Goal: Information Seeking & Learning: Check status

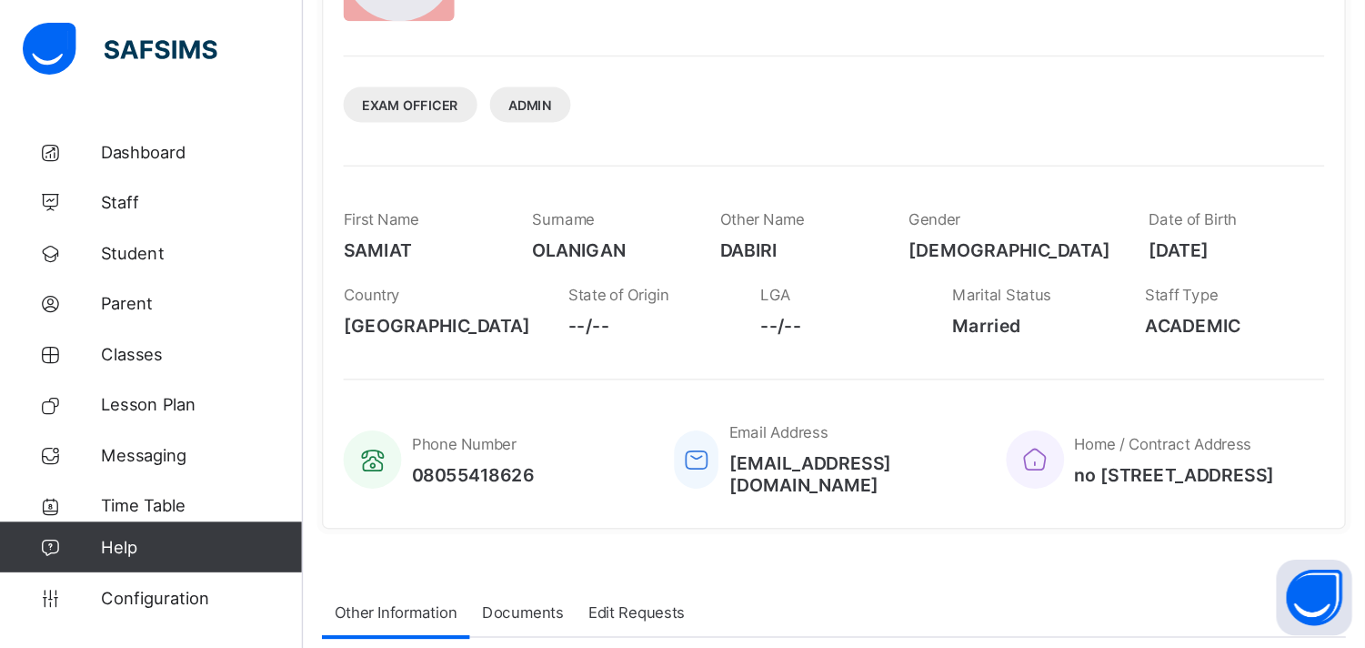
scroll to position [189, 0]
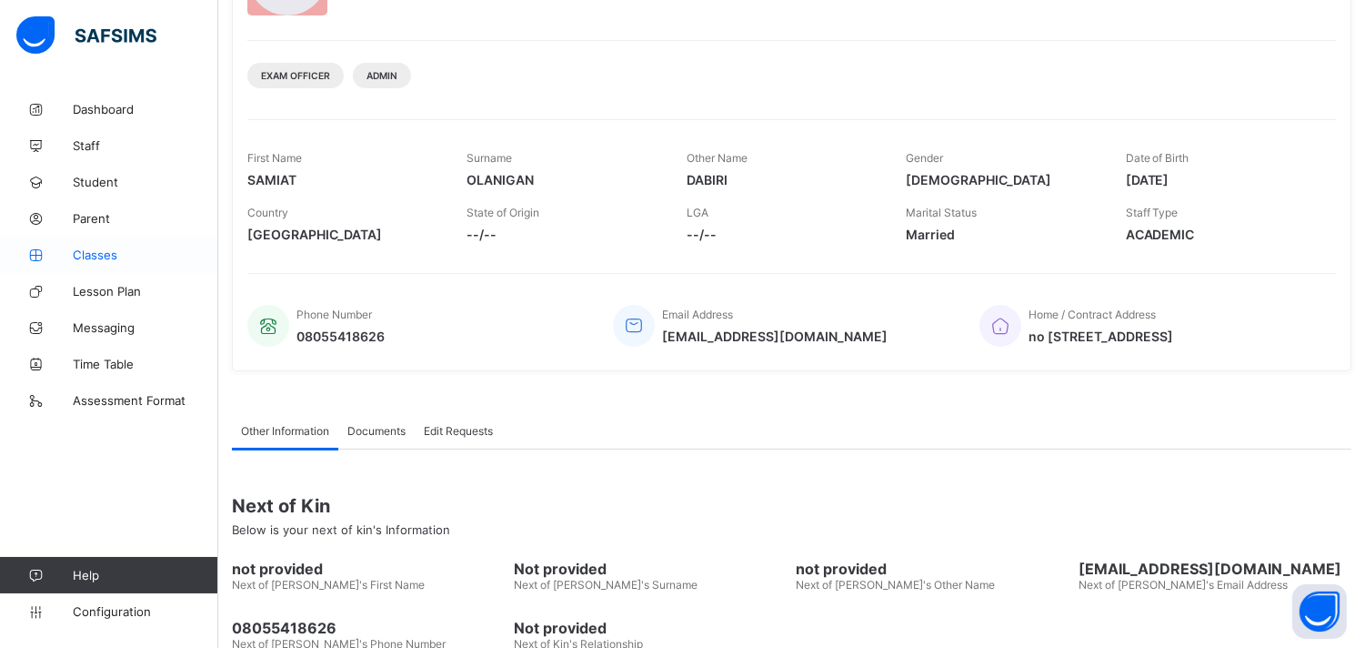
click at [96, 248] on span "Classes" at bounding box center [146, 254] width 146 height 15
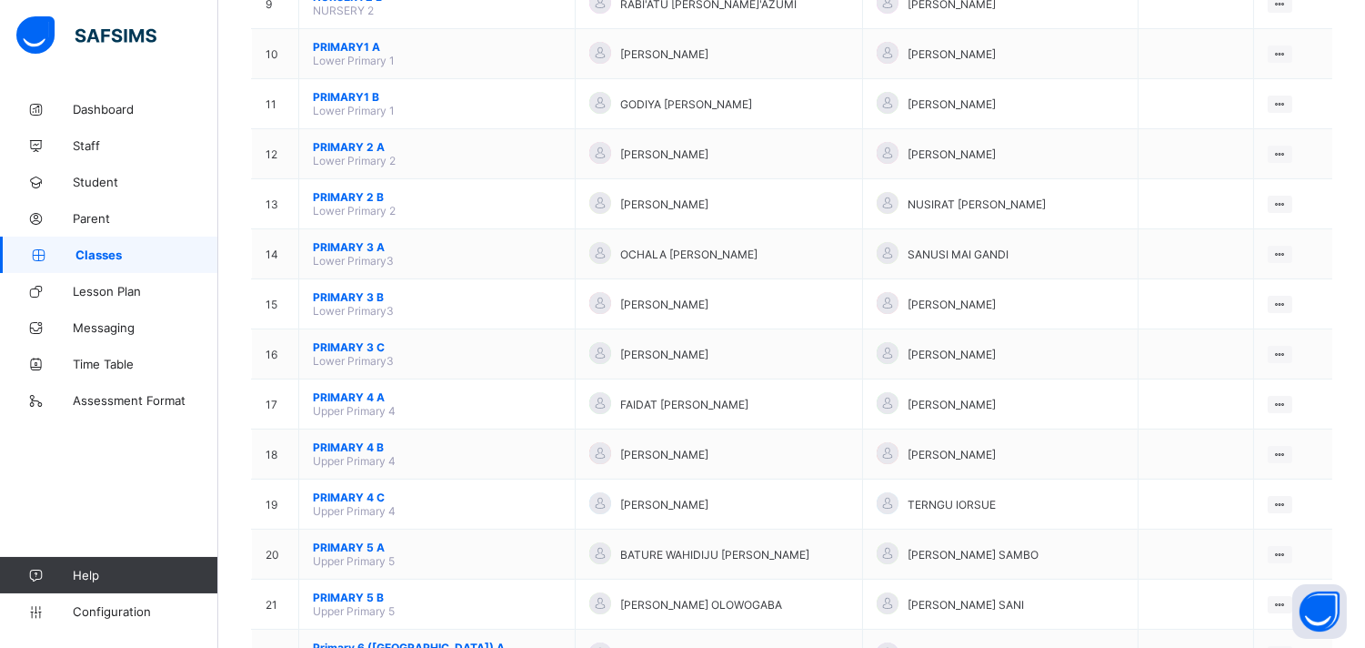
scroll to position [651, 0]
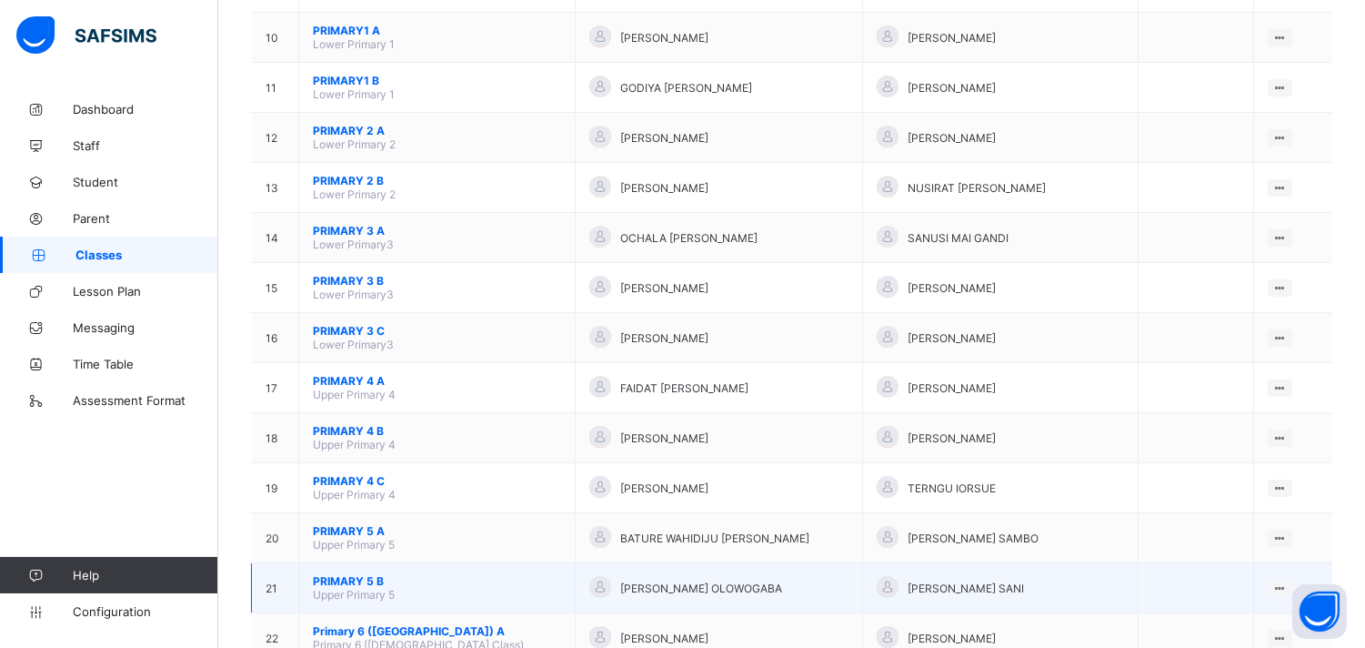
click at [368, 387] on span "PRIMARY 5 B" at bounding box center [437, 581] width 248 height 14
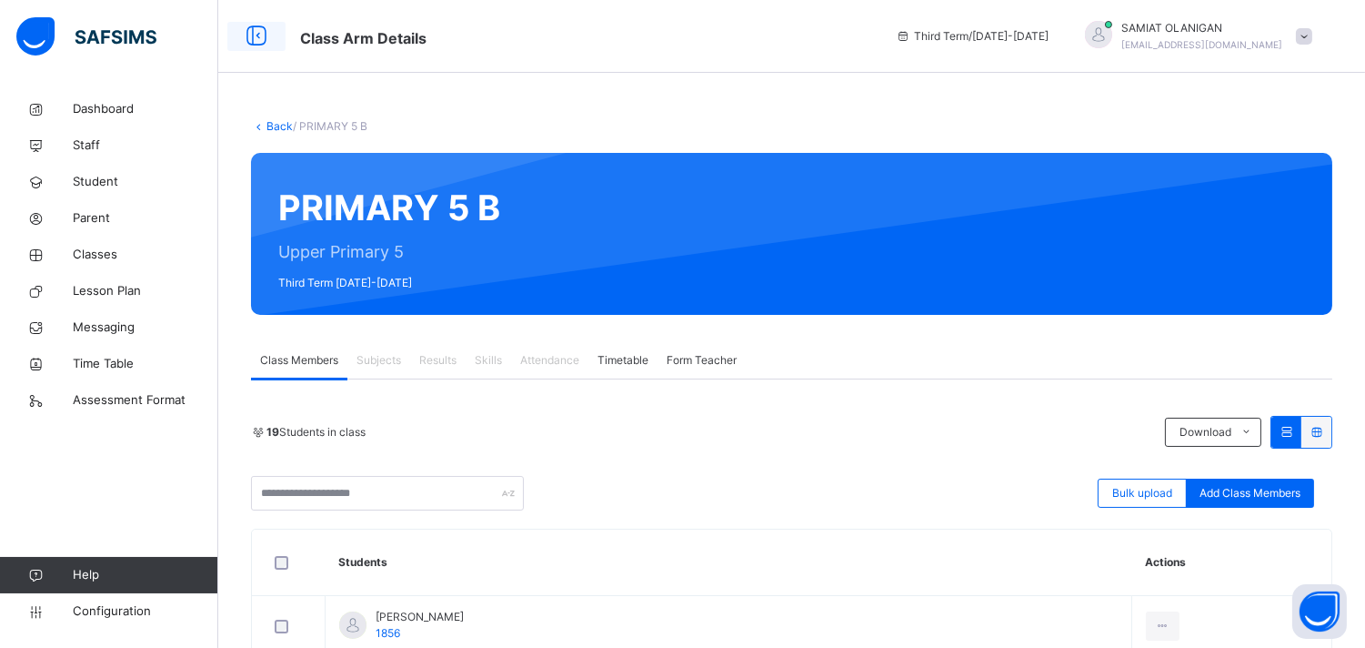
click at [258, 34] on icon at bounding box center [256, 36] width 31 height 33
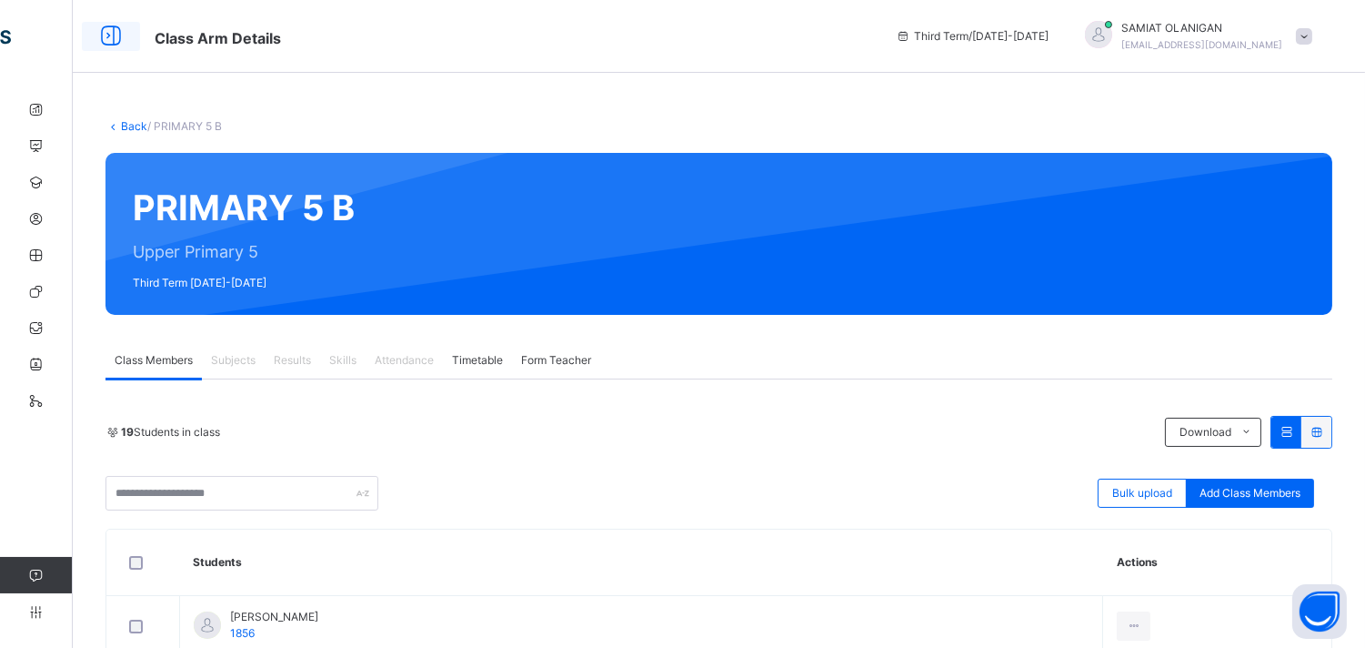
click at [102, 37] on icon at bounding box center [111, 36] width 31 height 33
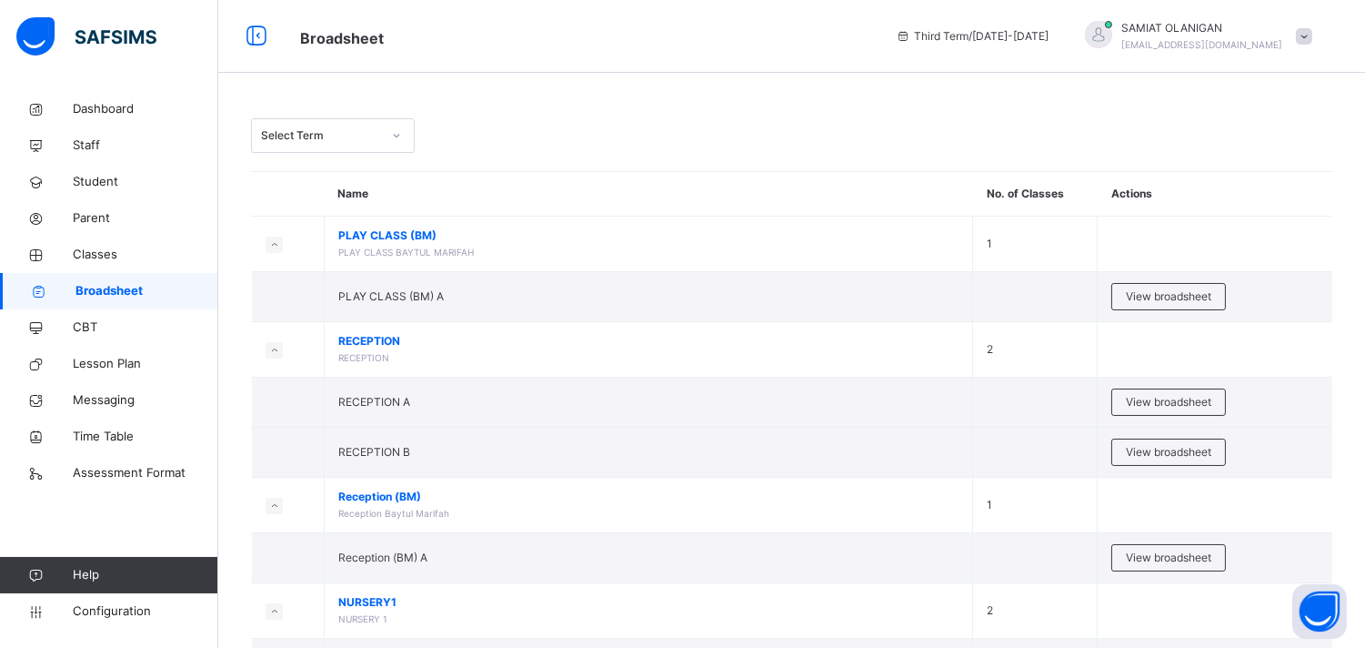
click at [397, 134] on icon at bounding box center [396, 135] width 11 height 18
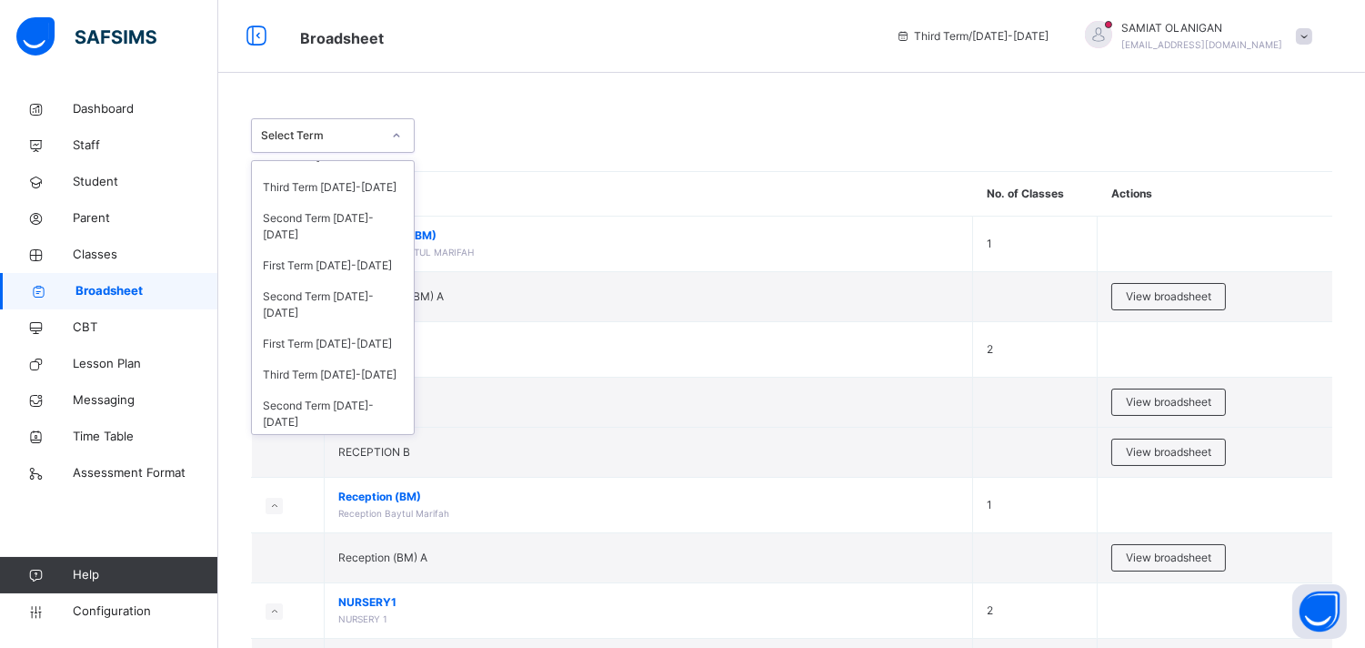
scroll to position [422, 0]
click at [350, 219] on div "Second Term 2020-2021" at bounding box center [333, 229] width 162 height 47
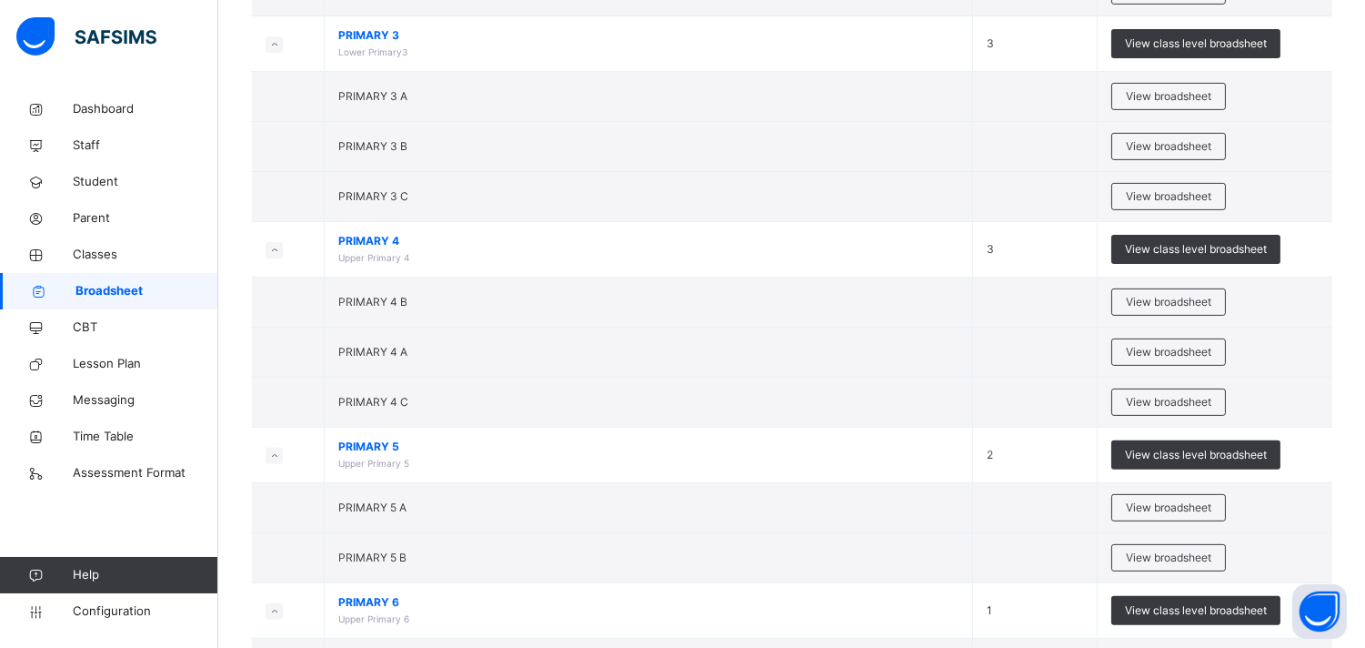
scroll to position [1260, 0]
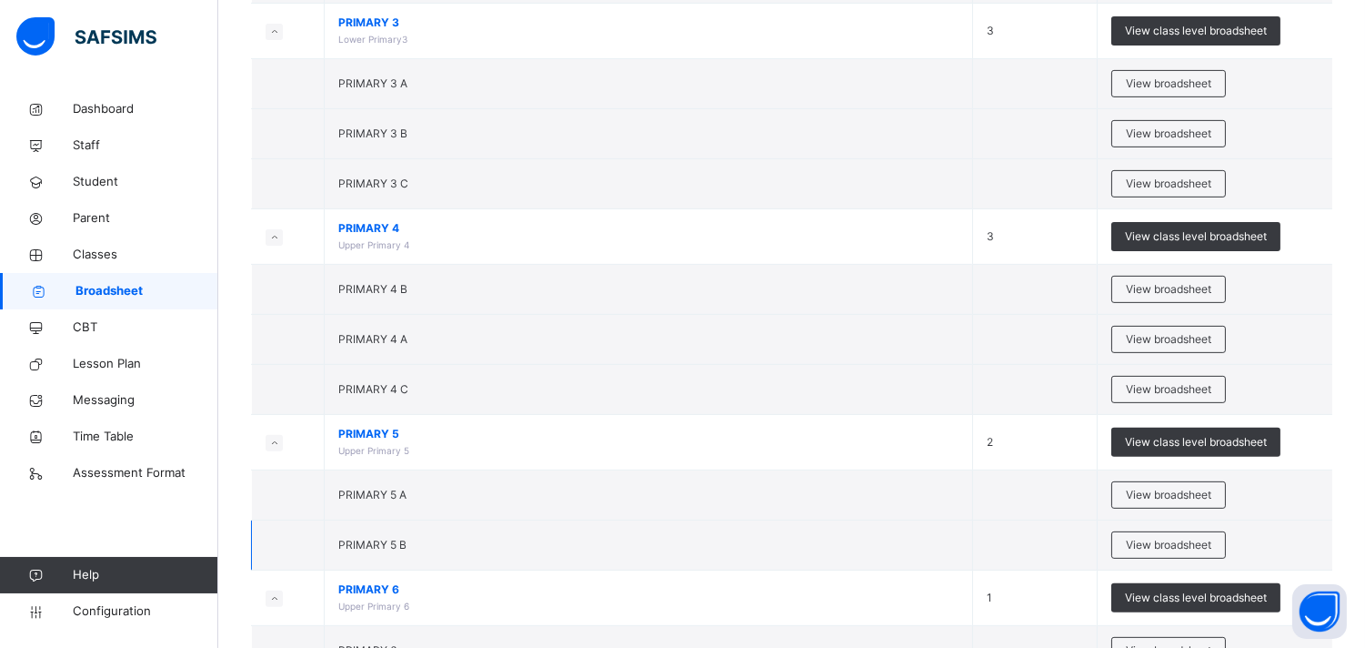
click at [1325, 524] on td "View broadsheet" at bounding box center [1215, 545] width 235 height 50
click at [1175, 487] on div "View broadsheet" at bounding box center [1169, 494] width 115 height 27
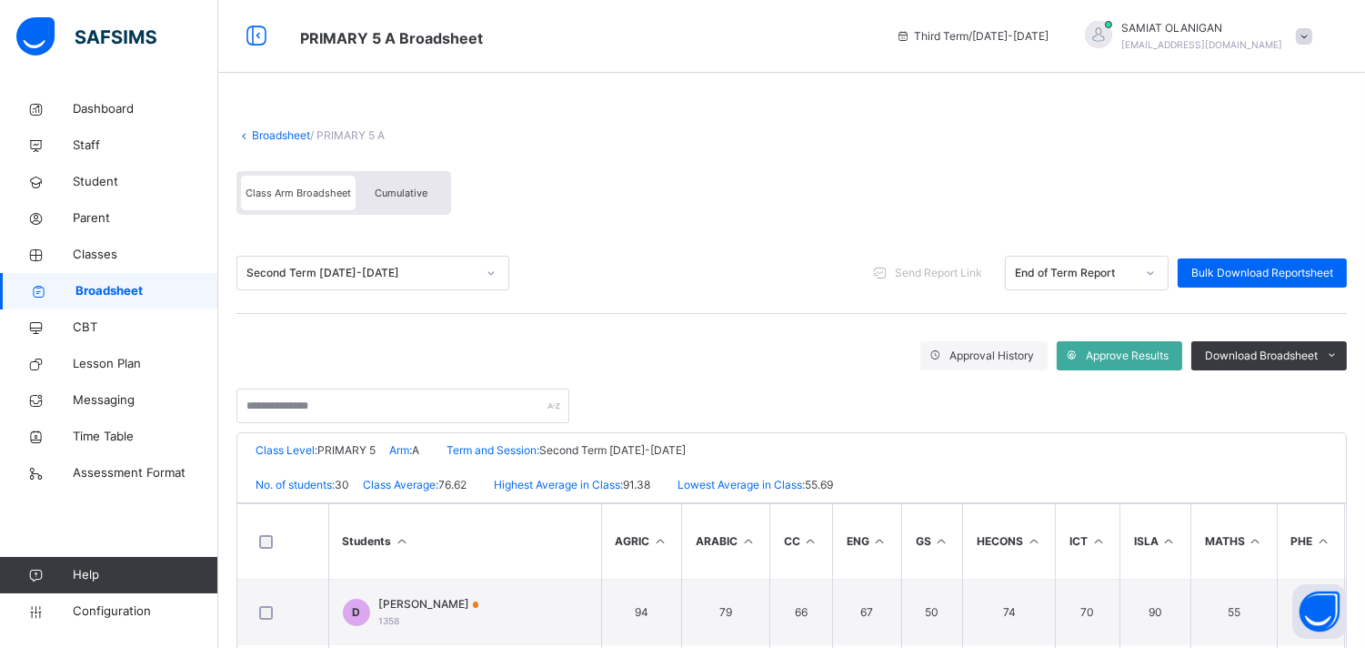
click at [966, 389] on div at bounding box center [791, 396] width 1111 height 53
click at [884, 391] on div at bounding box center [791, 396] width 1111 height 53
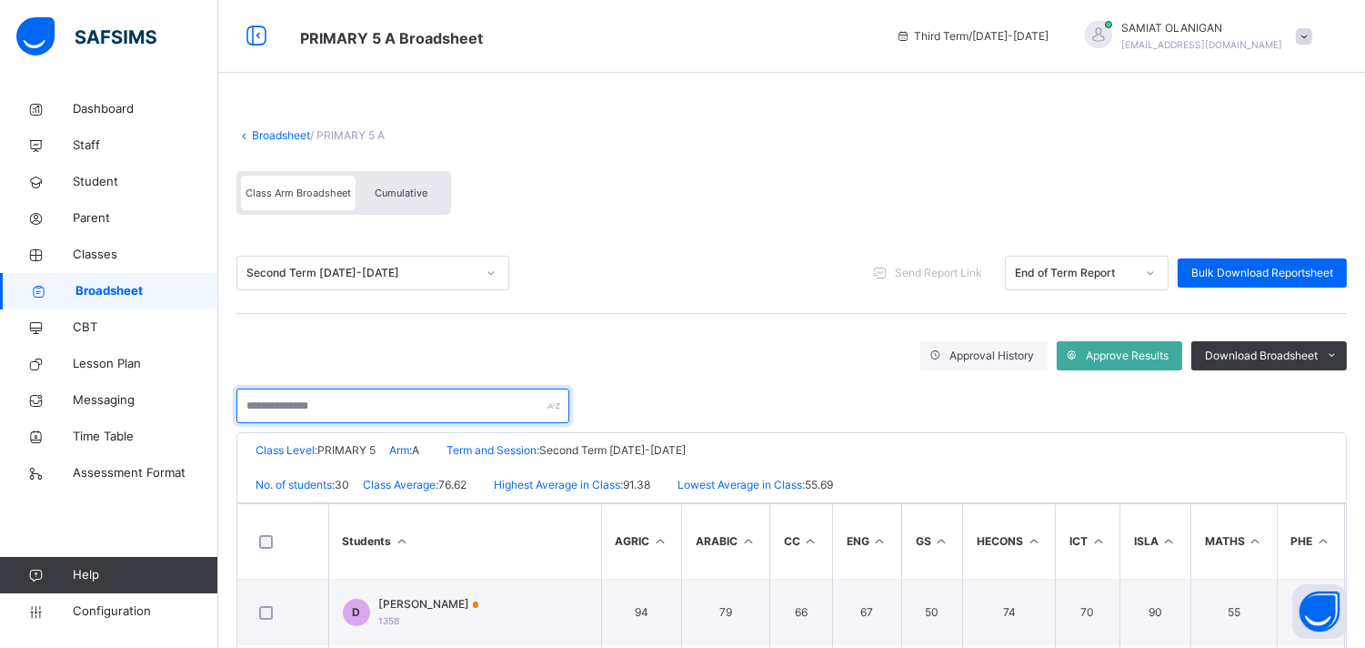
click at [384, 407] on input "text" at bounding box center [402, 405] width 333 height 35
type input "********"
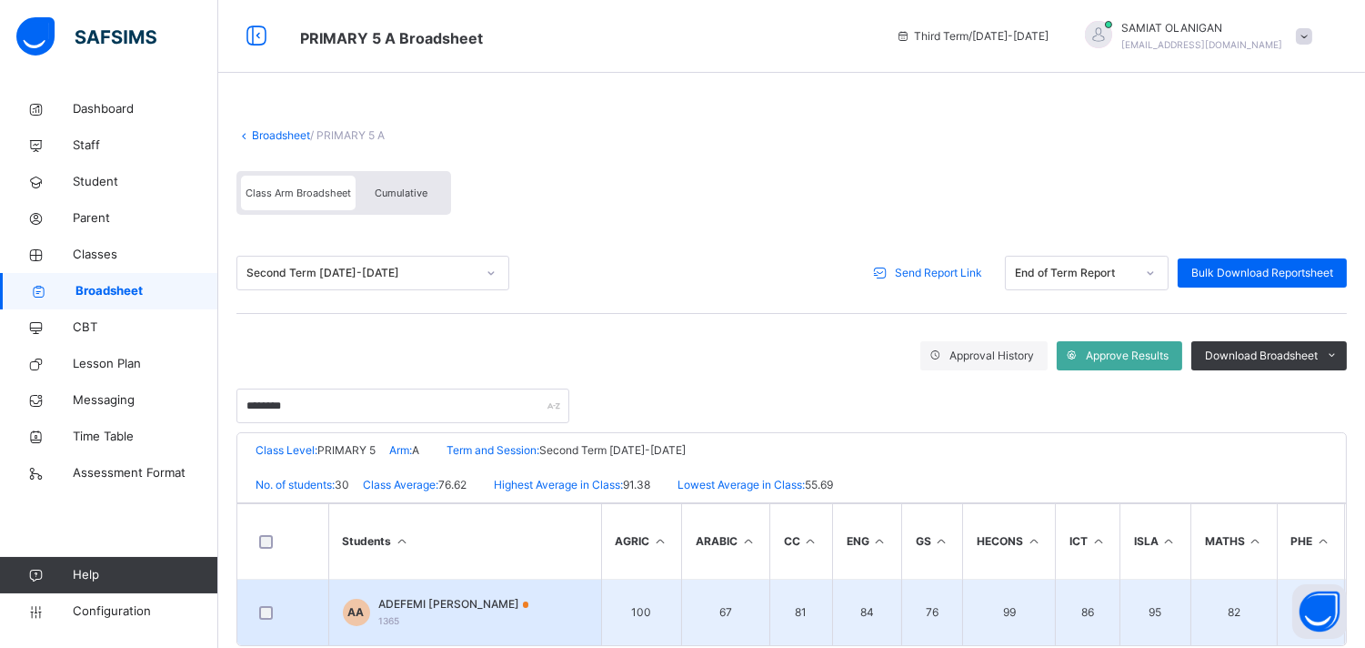
click at [412, 596] on span "ADEFEMI FAIZ ADENIRAN" at bounding box center [454, 604] width 150 height 16
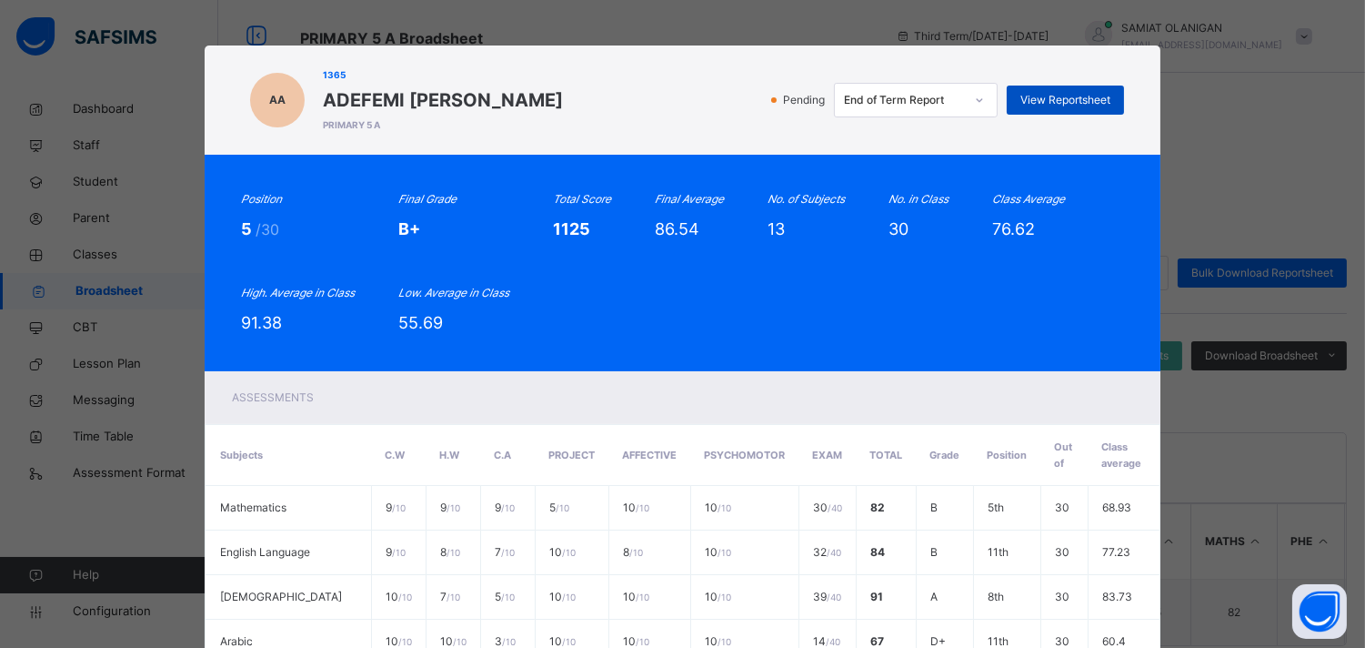
click at [1080, 93] on span "View Reportsheet" at bounding box center [1066, 100] width 90 height 16
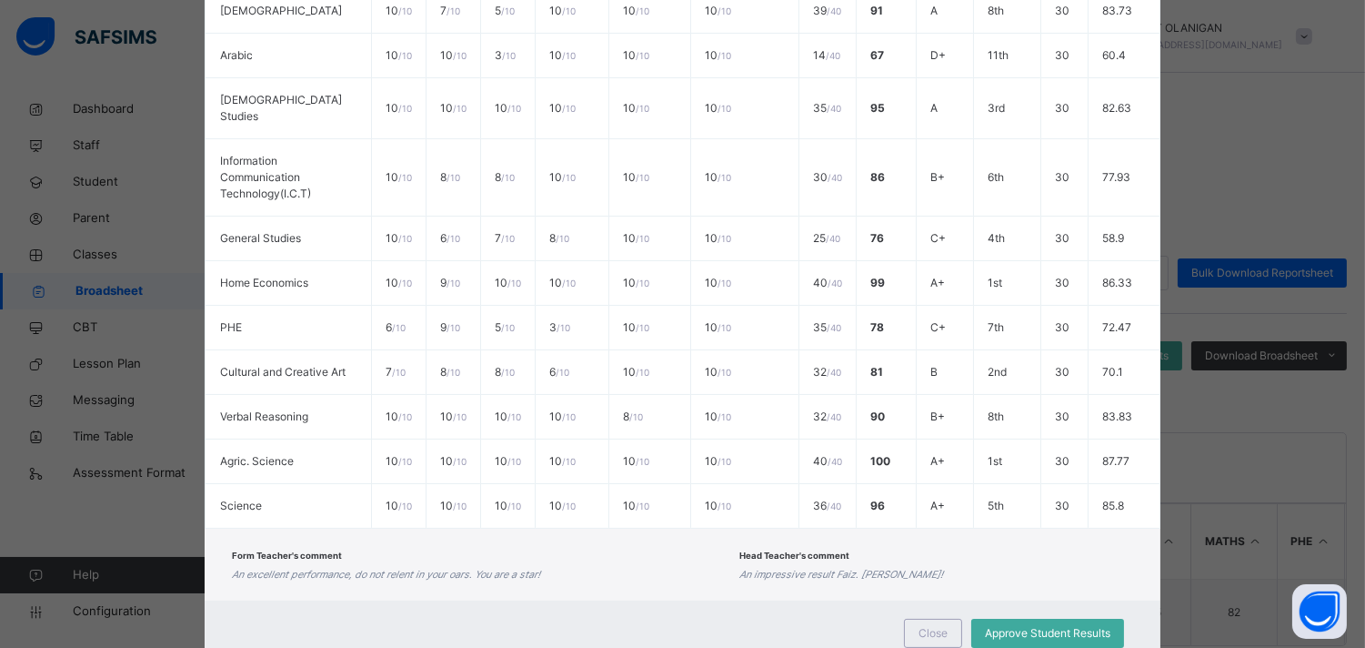
scroll to position [617, 0]
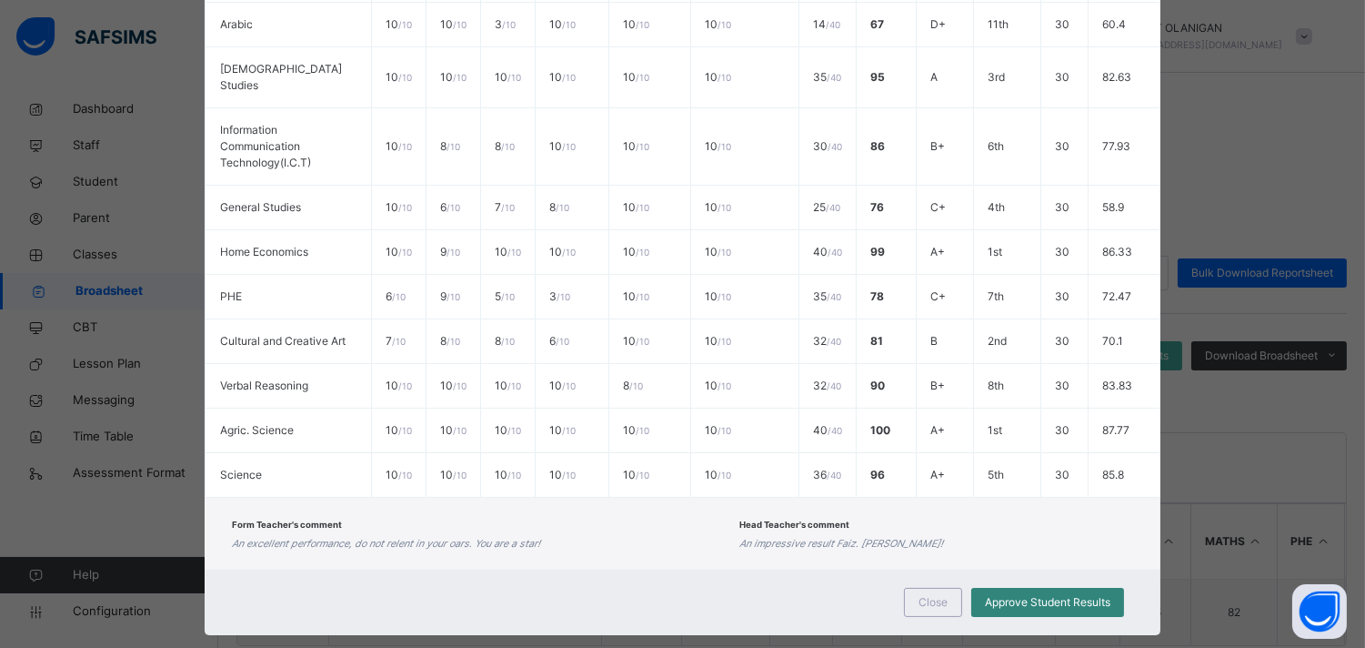
click at [1017, 594] on span "Approve Student Results" at bounding box center [1048, 602] width 126 height 16
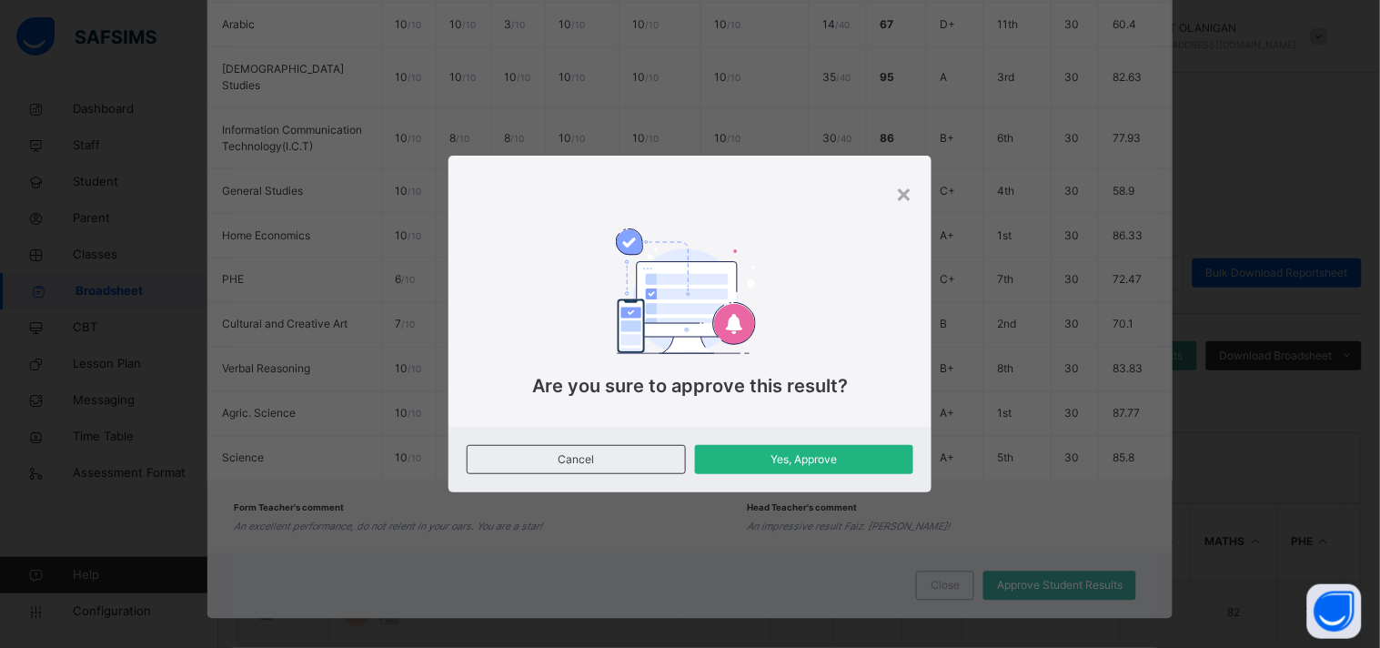
click at [826, 451] on span "Yes, Approve" at bounding box center [804, 459] width 191 height 16
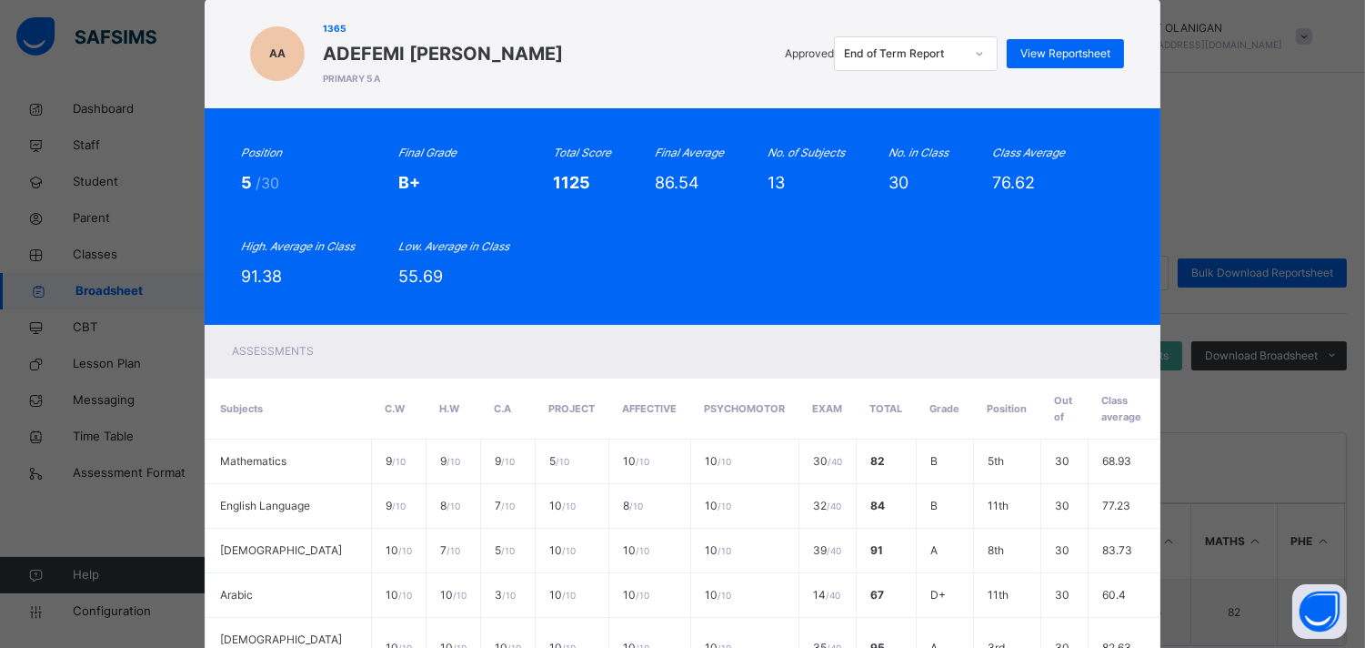
scroll to position [43, 0]
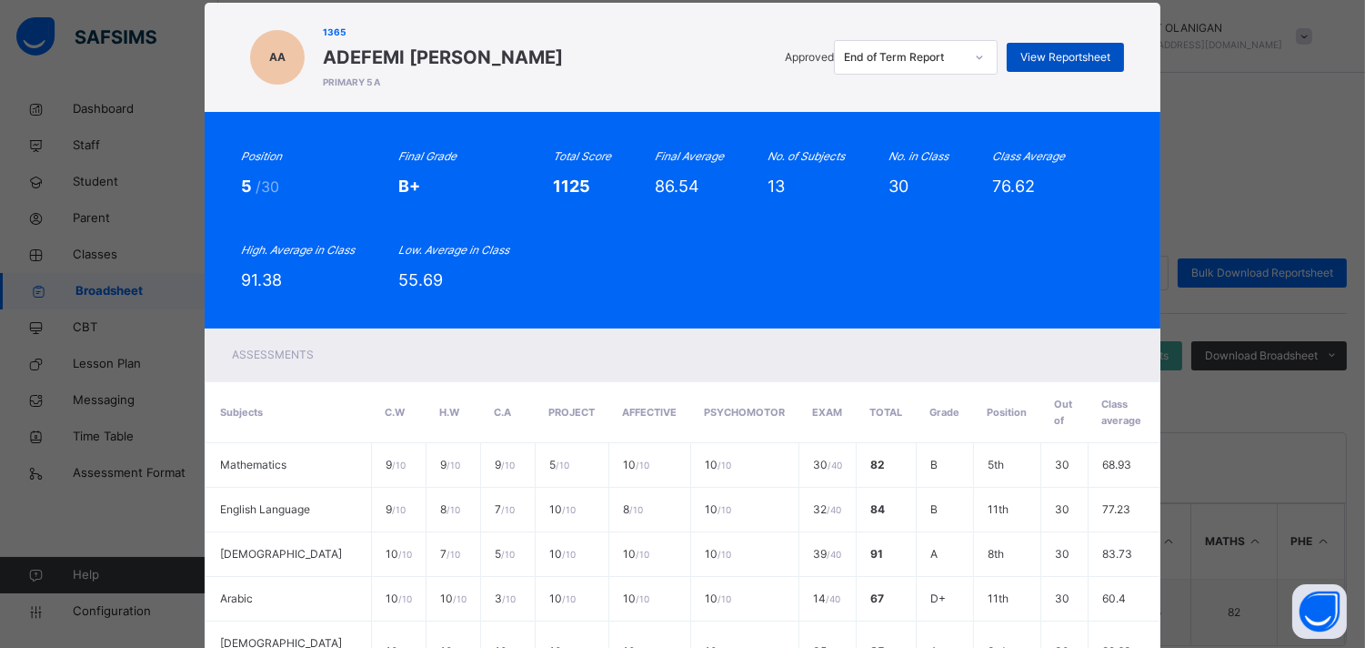
click at [1042, 49] on span "View Reportsheet" at bounding box center [1066, 57] width 90 height 16
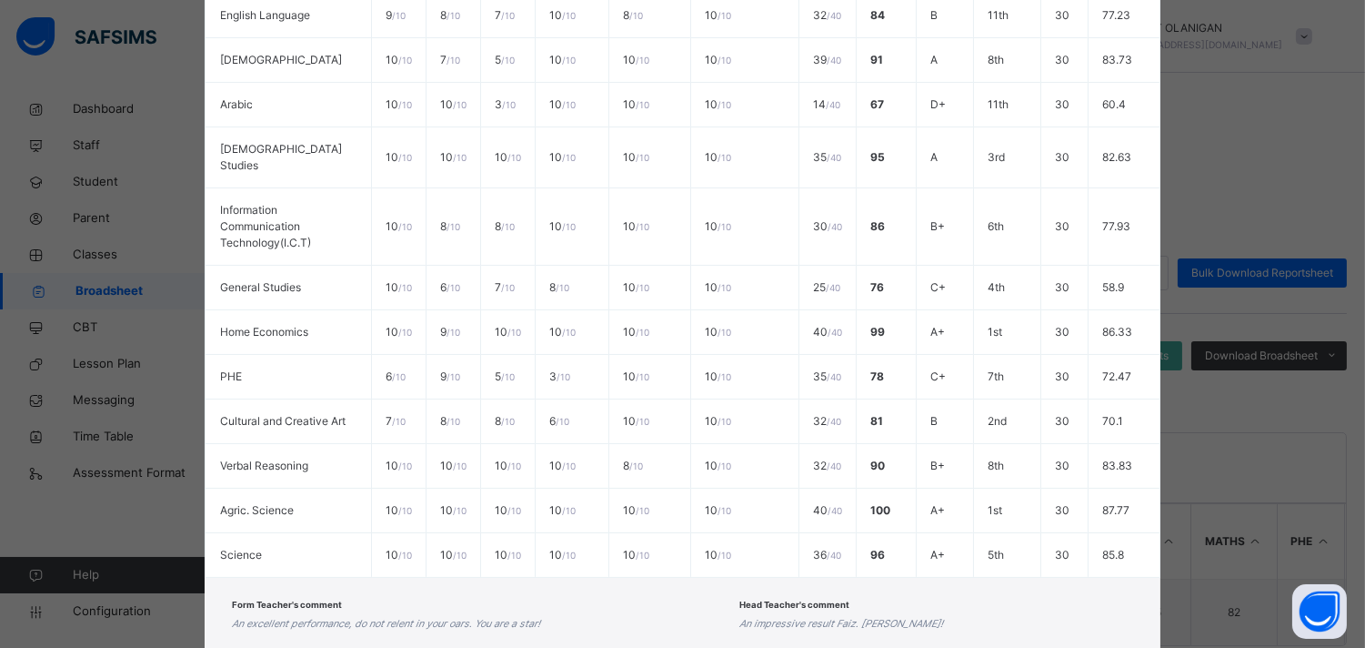
scroll to position [617, 0]
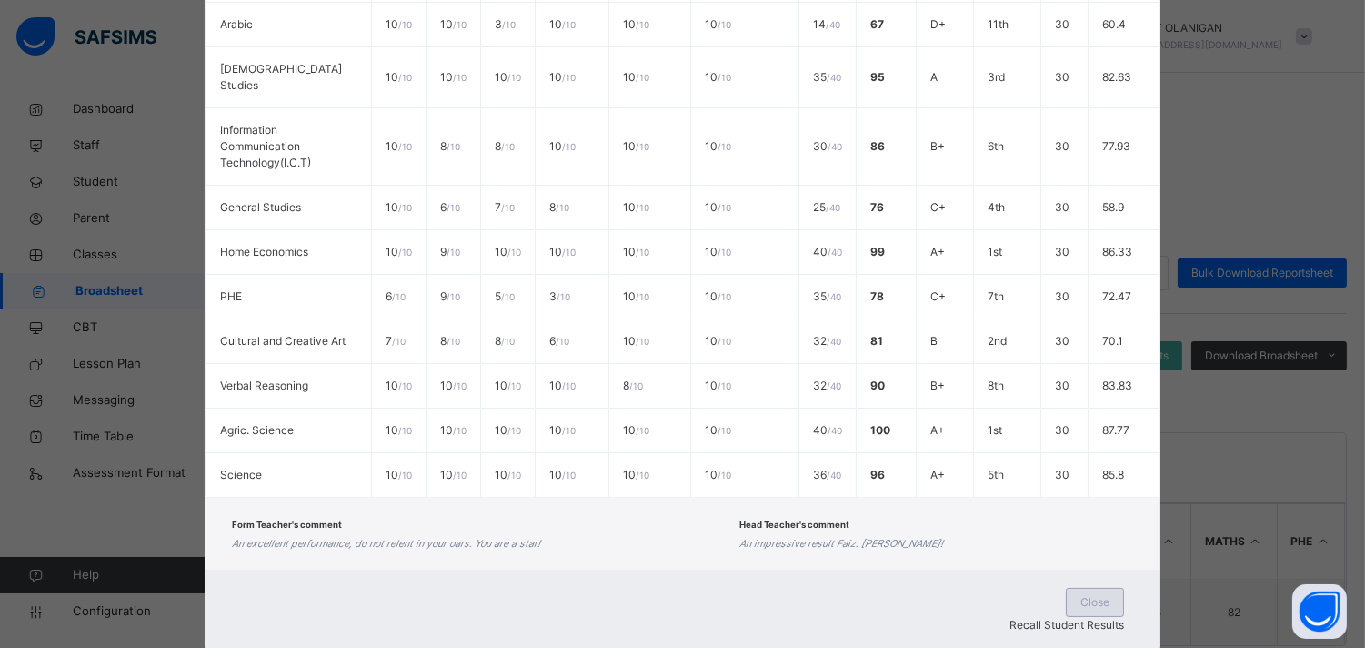
click at [1081, 594] on span "Close" at bounding box center [1095, 602] width 29 height 16
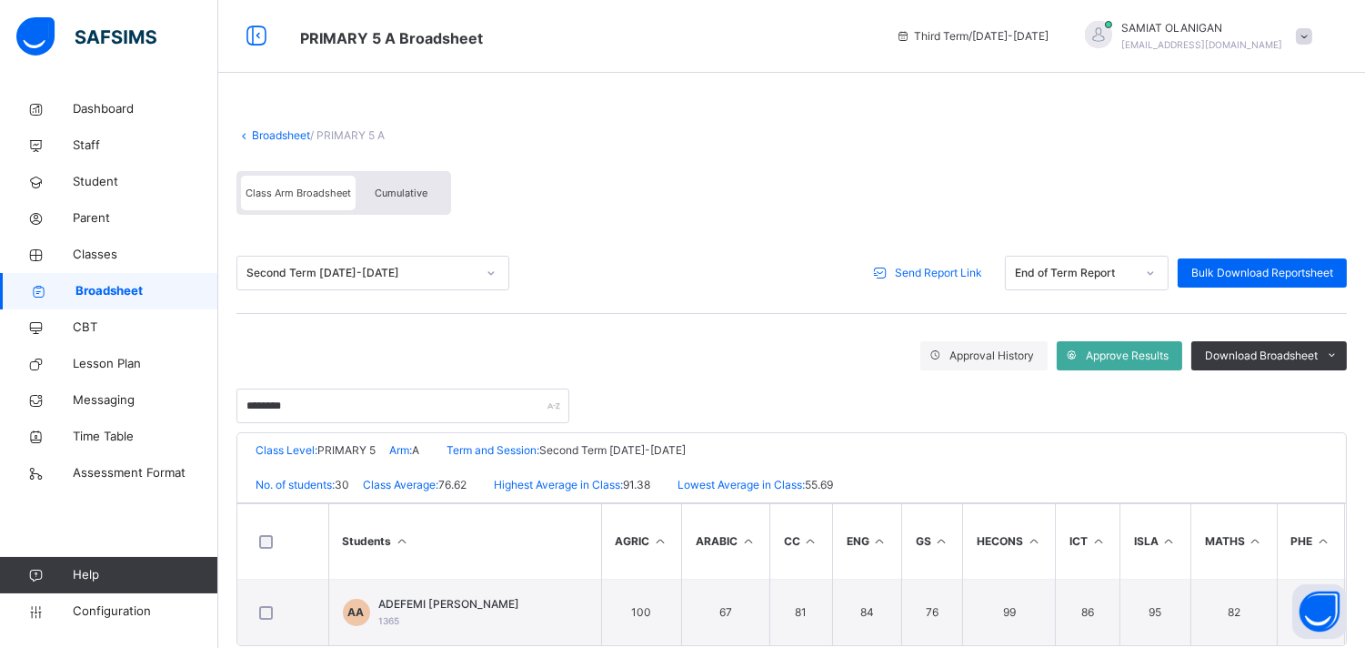
scroll to position [42, 0]
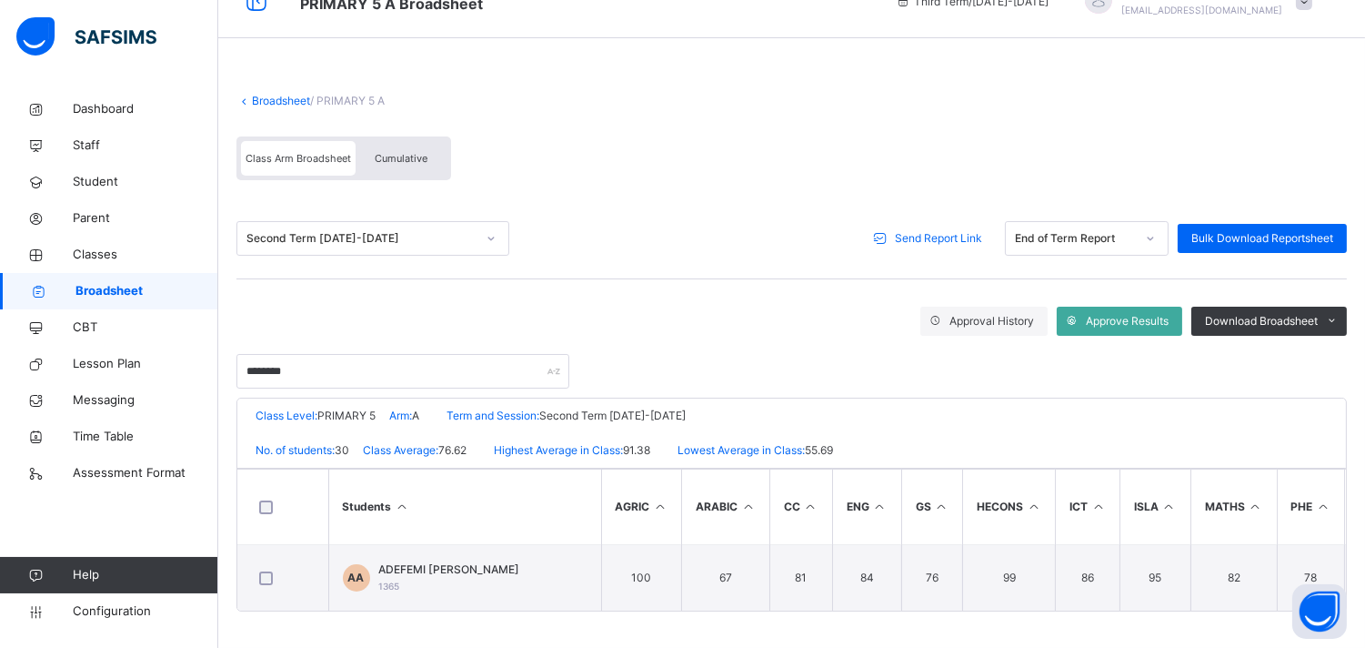
click at [843, 297] on div "Approval History Approve Results Download Broadsheet PDF Excel sheet ********" at bounding box center [791, 342] width 1111 height 91
click at [580, 167] on div "Class Arm Broadsheet Cumulative" at bounding box center [791, 162] width 1111 height 71
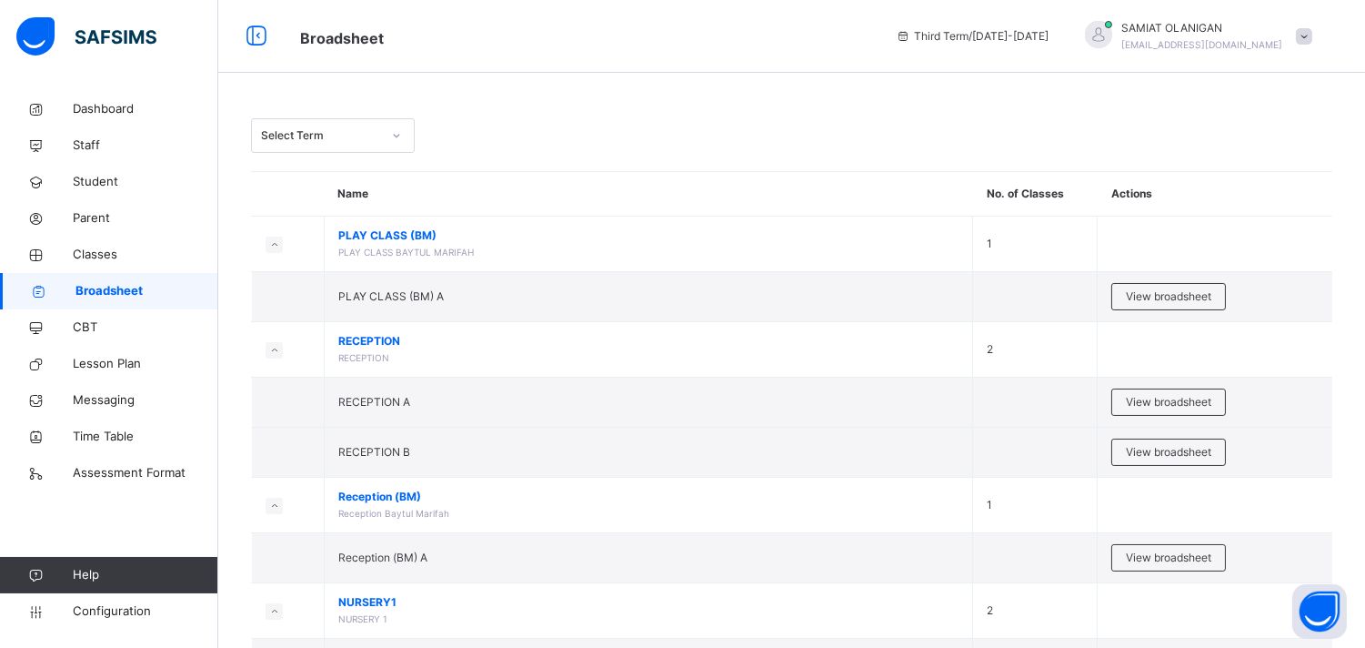
click at [403, 137] on div at bounding box center [396, 135] width 31 height 29
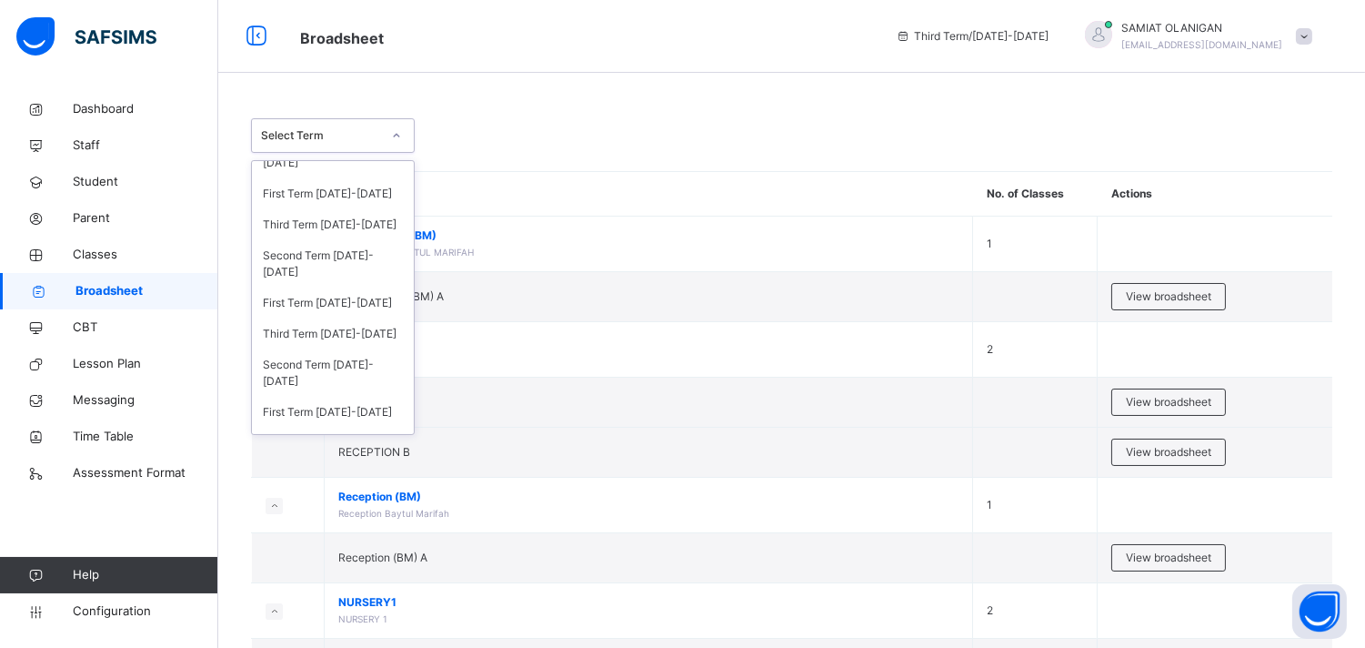
scroll to position [284, 0]
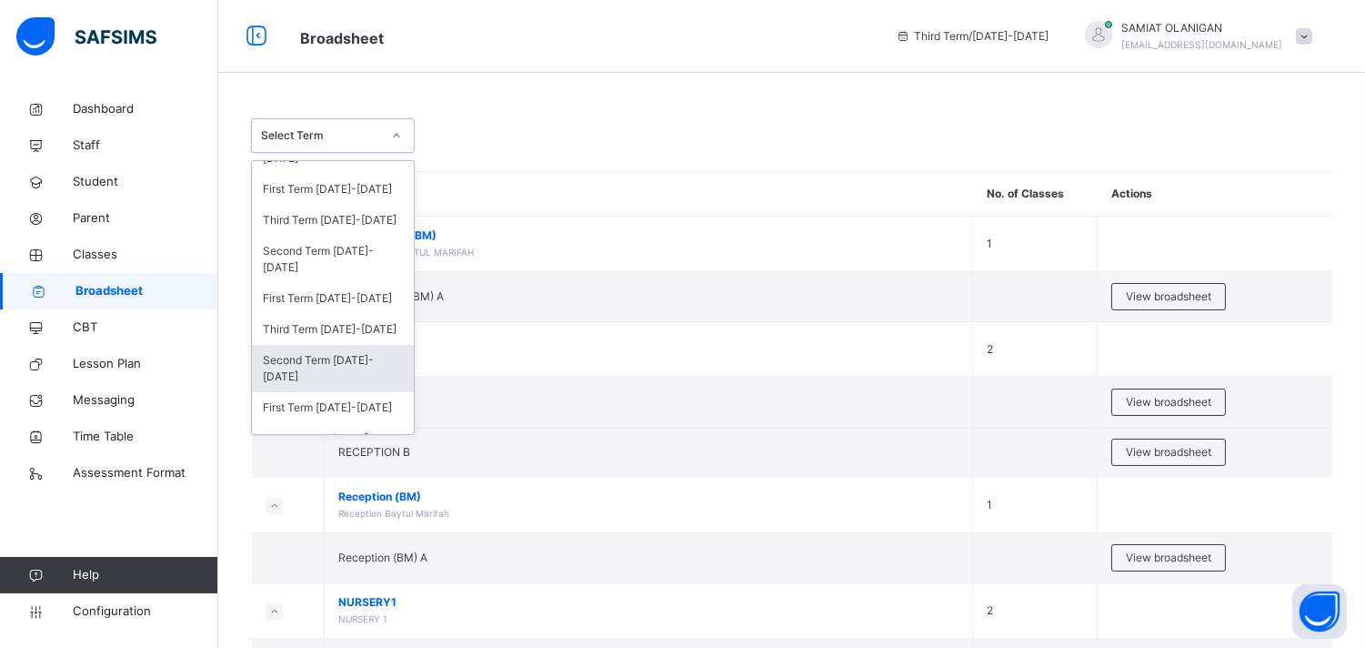
click at [322, 352] on div "Second Term 2020-2021" at bounding box center [333, 368] width 162 height 47
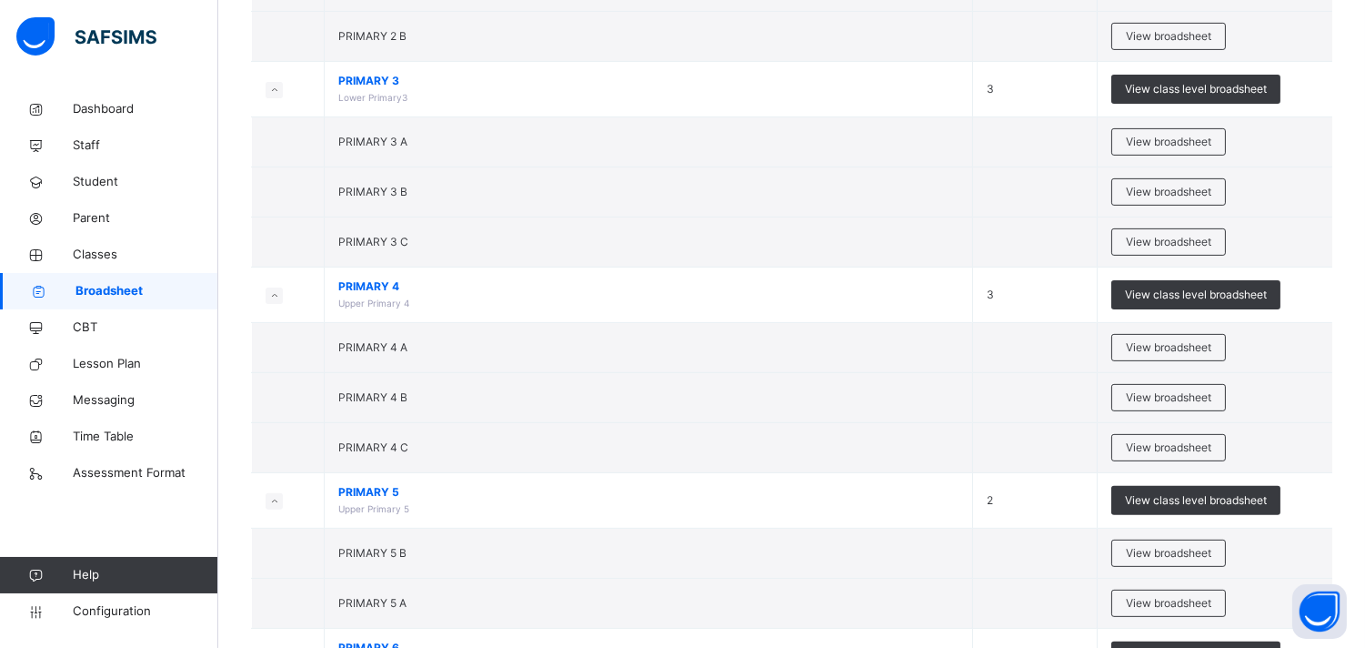
scroll to position [1204, 0]
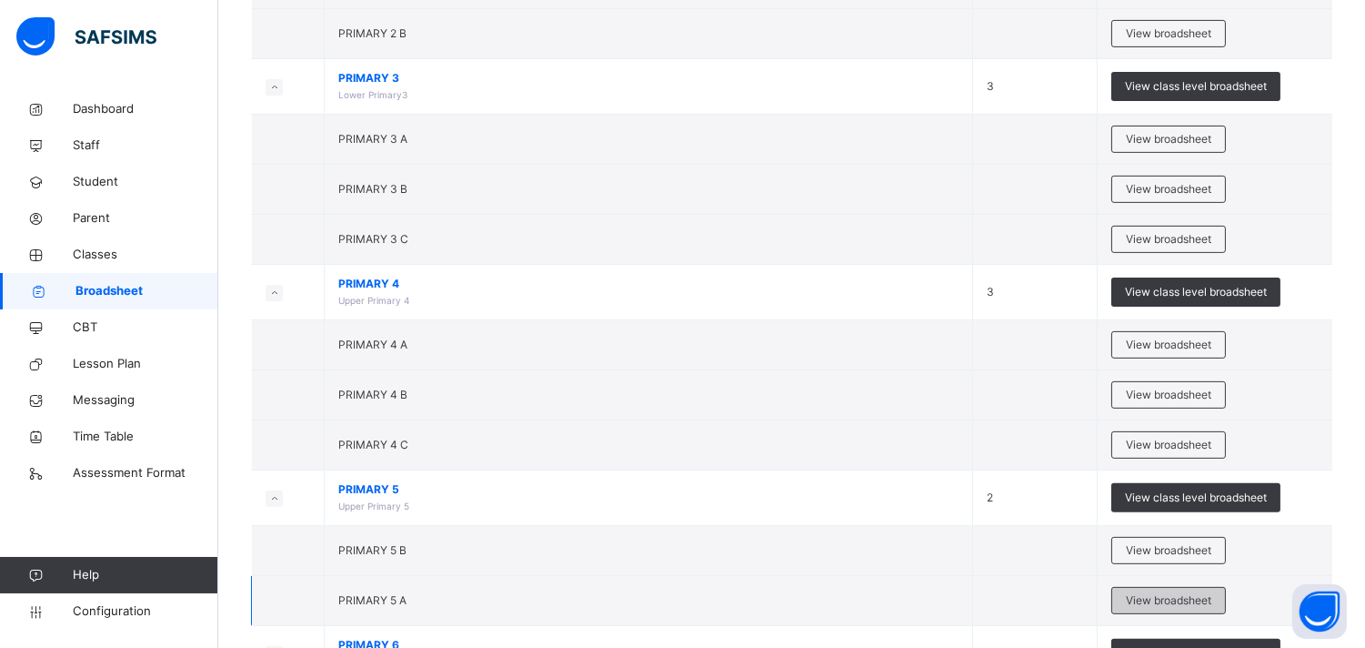
click at [1183, 595] on span "View broadsheet" at bounding box center [1169, 600] width 86 height 16
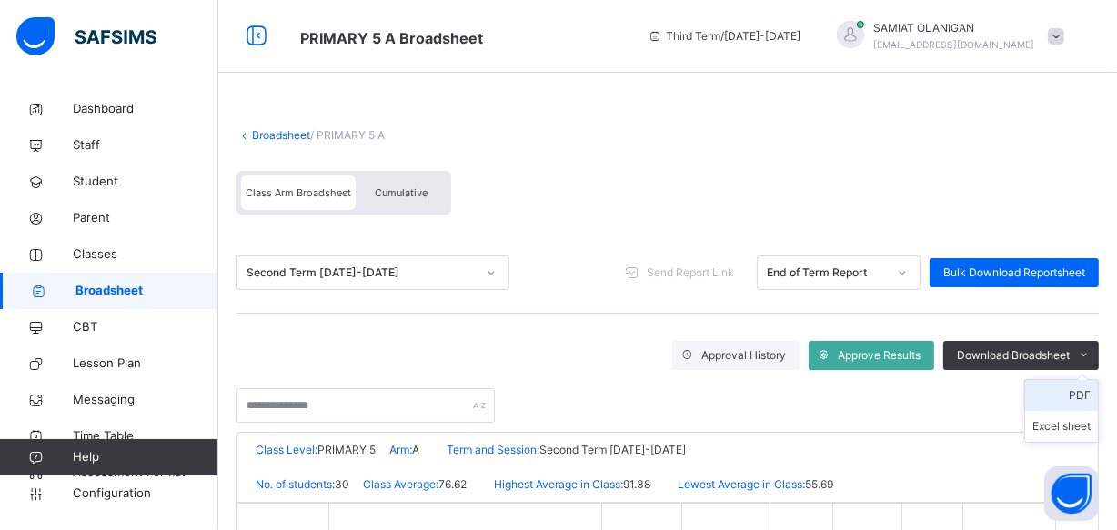
click at [1071, 390] on li "PDF" at bounding box center [1061, 395] width 73 height 31
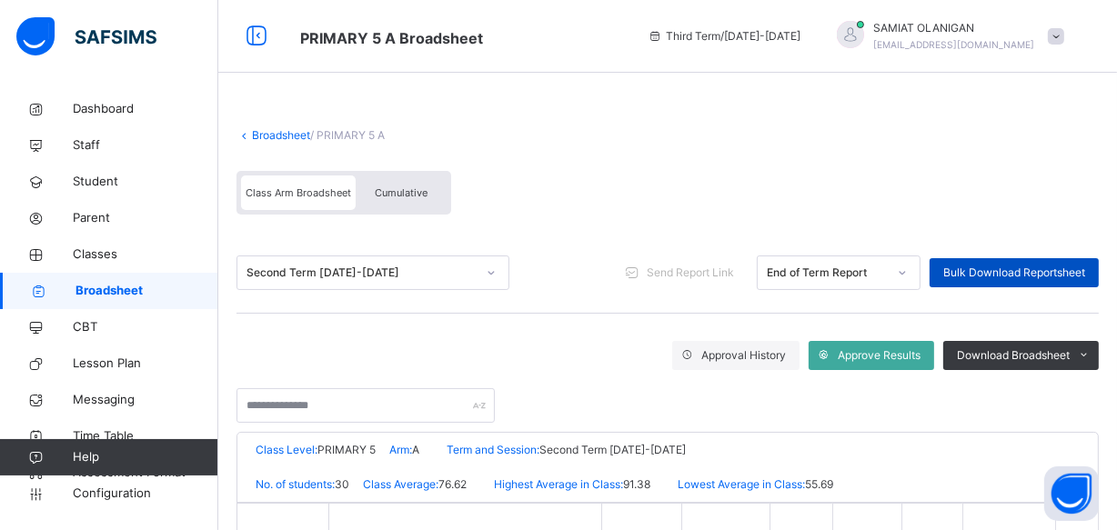
click at [990, 274] on span "Bulk Download Reportsheet" at bounding box center [1014, 273] width 142 height 16
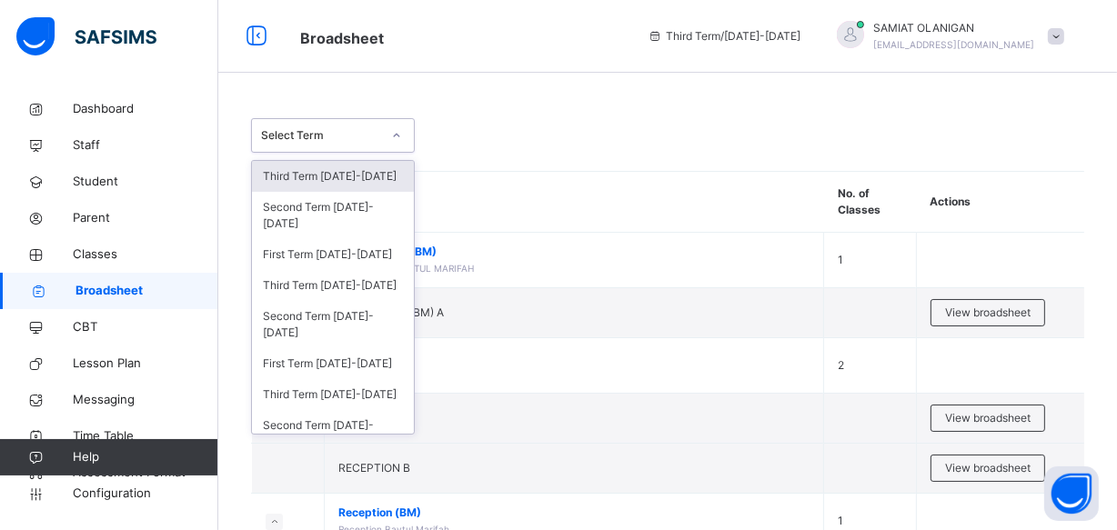
click at [400, 137] on icon at bounding box center [396, 135] width 11 height 18
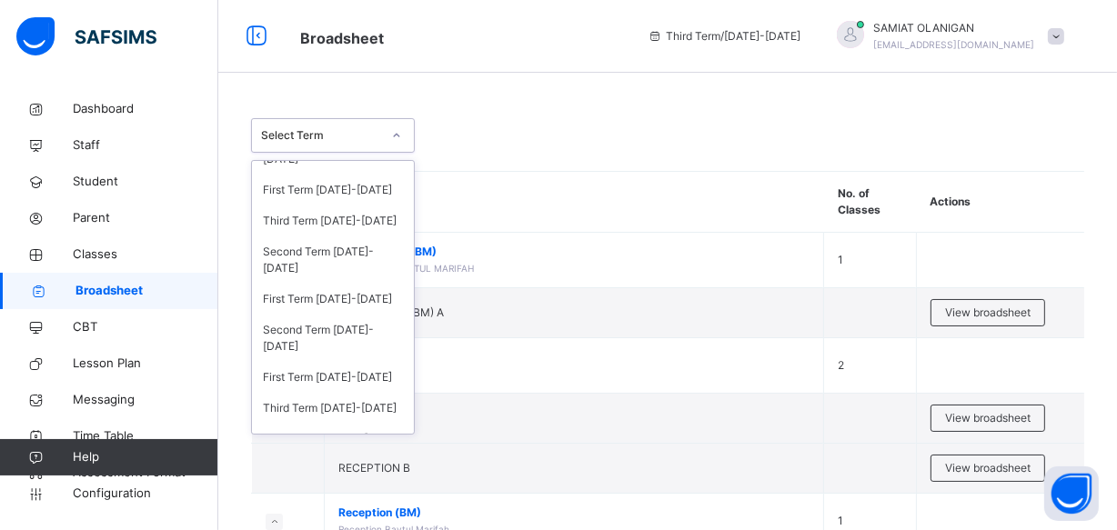
scroll to position [398, 0]
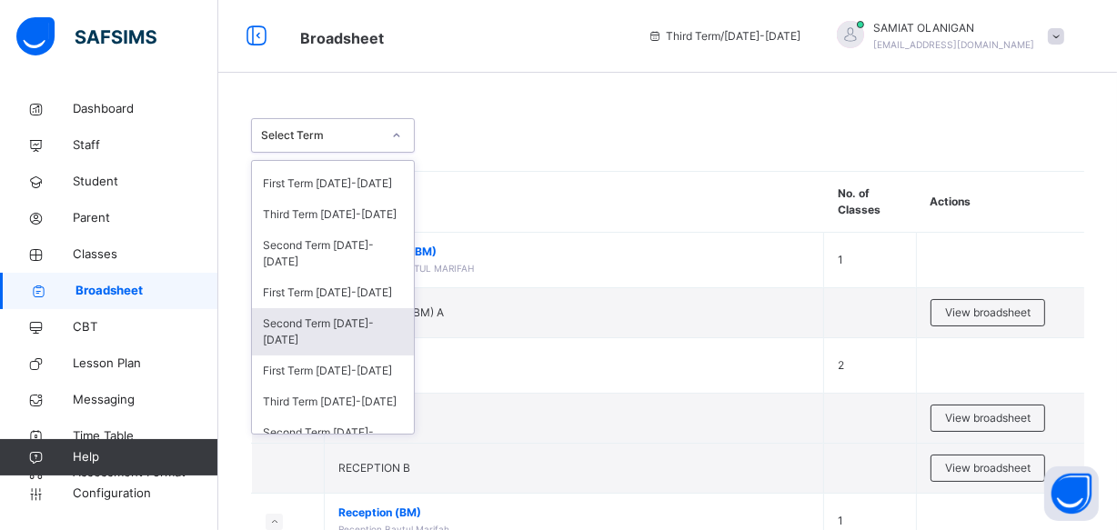
click at [334, 308] on div "Second Term 2019-2020" at bounding box center [333, 331] width 162 height 47
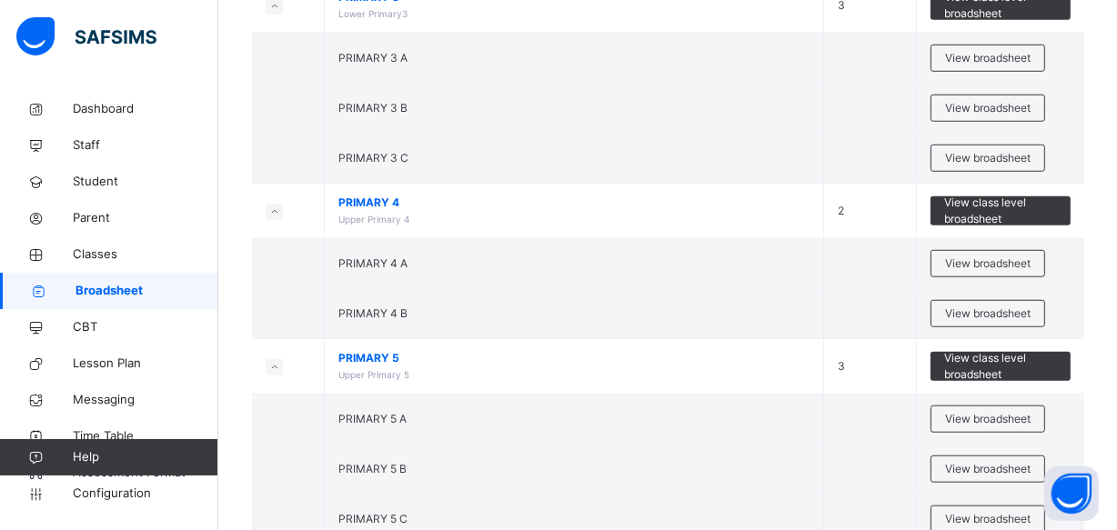
scroll to position [1362, 0]
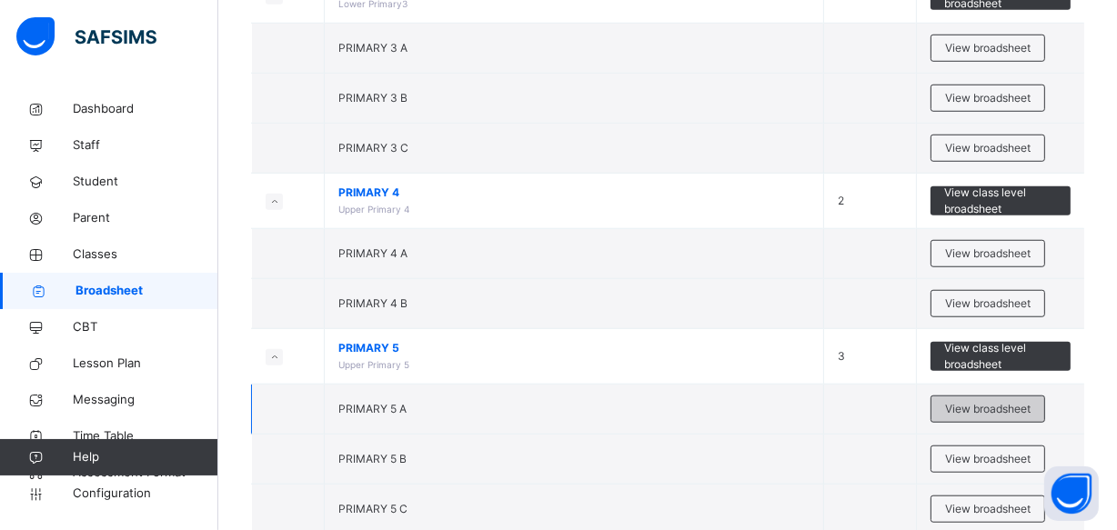
click at [1024, 401] on span "View broadsheet" at bounding box center [988, 409] width 86 height 16
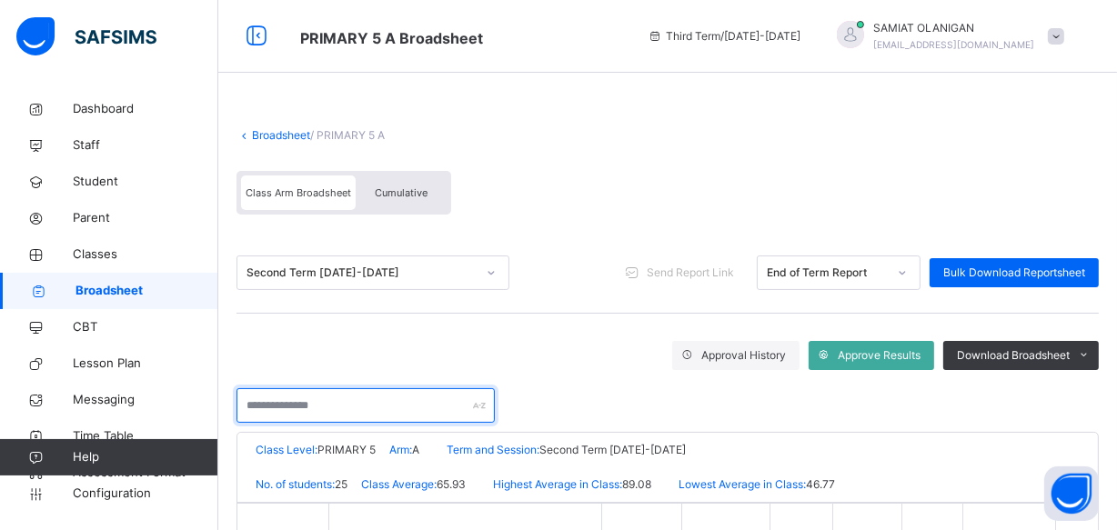
click at [324, 406] on input "text" at bounding box center [365, 405] width 258 height 35
type input "********"
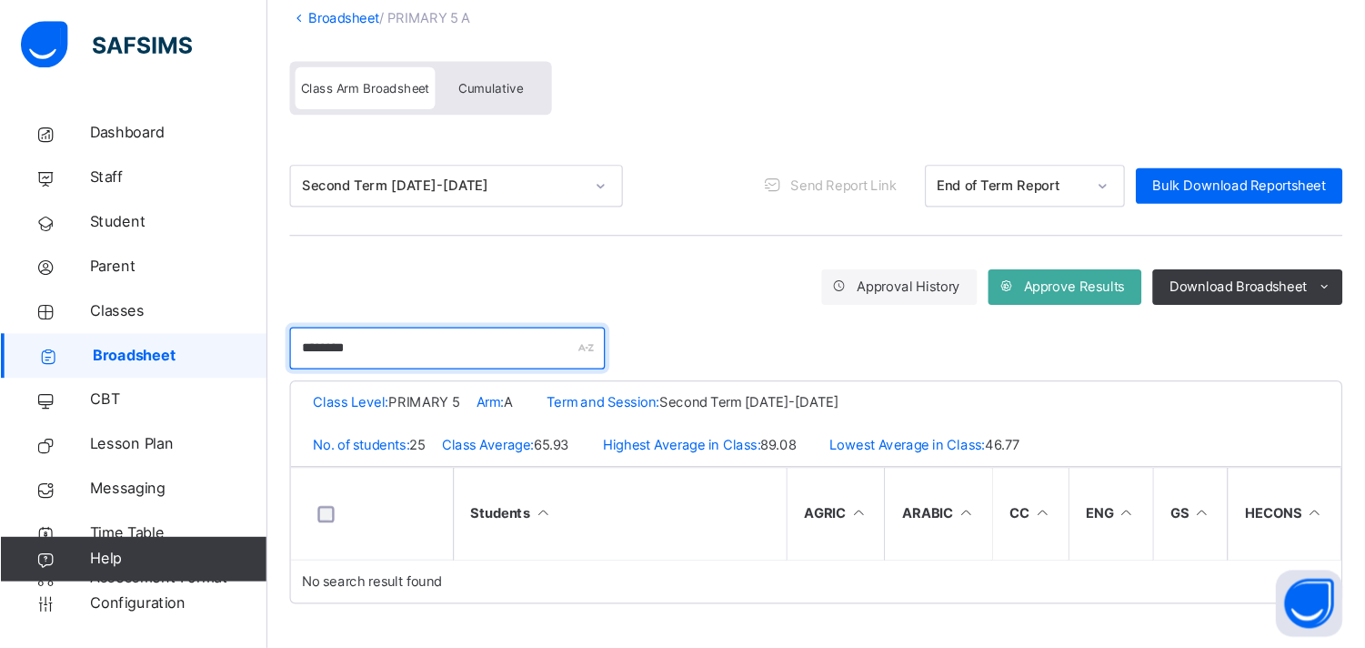
scroll to position [19, 0]
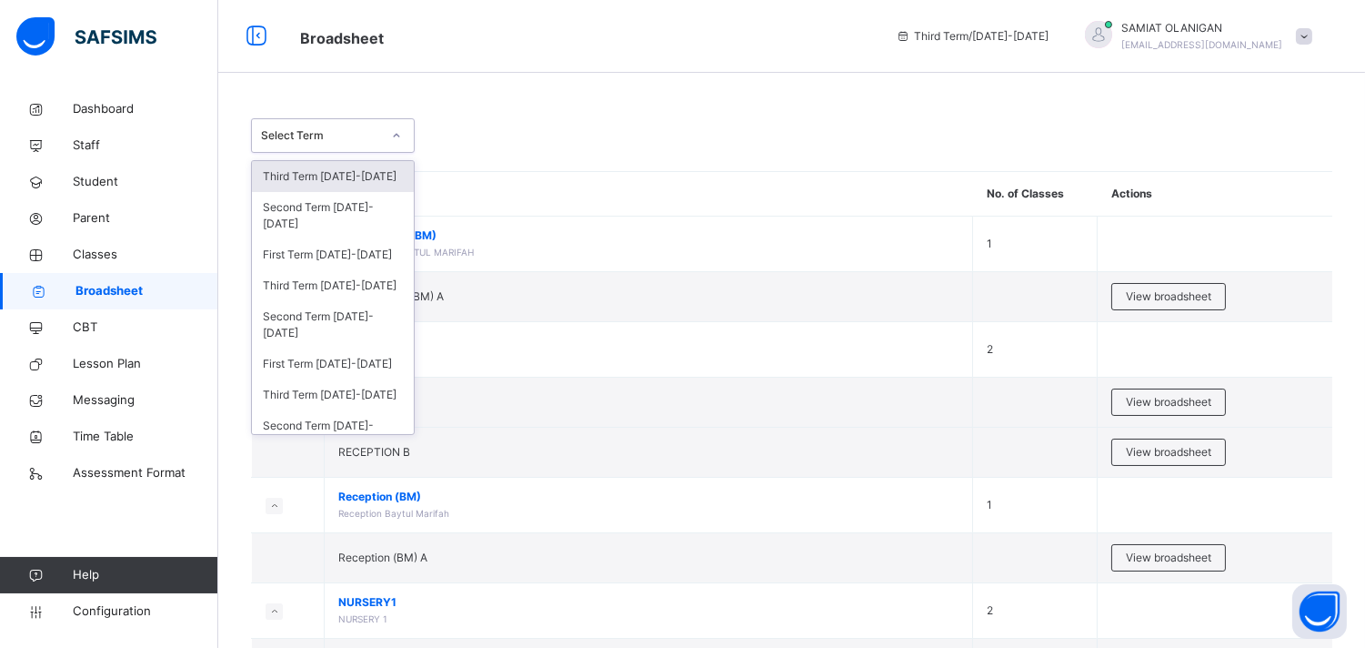
click at [402, 137] on div at bounding box center [396, 135] width 31 height 29
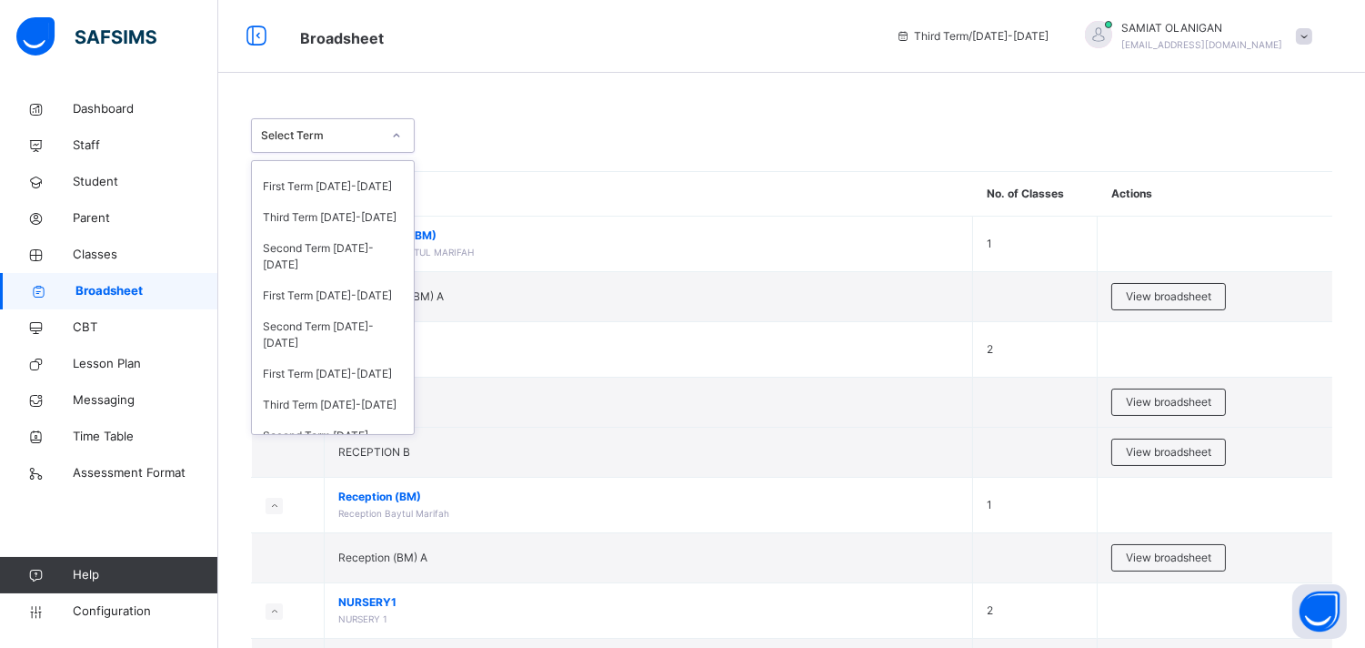
scroll to position [404, 0]
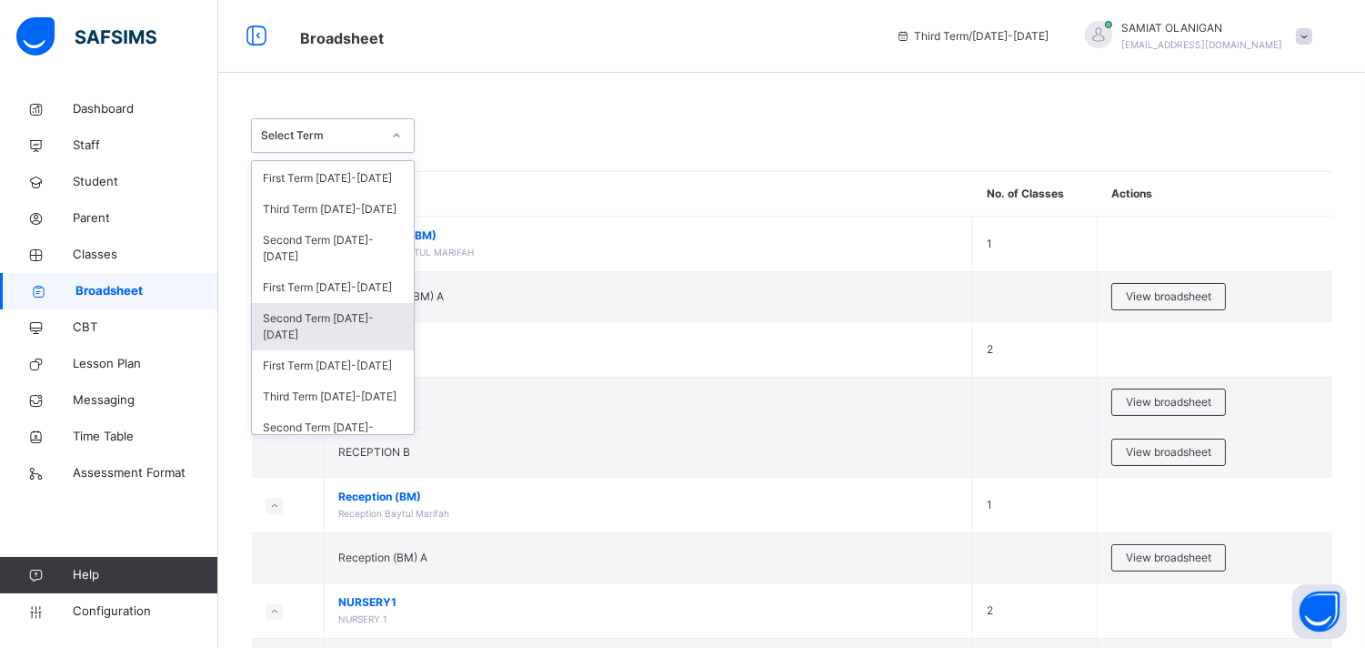
click at [320, 323] on div "Second Term 2019-2020" at bounding box center [333, 326] width 162 height 47
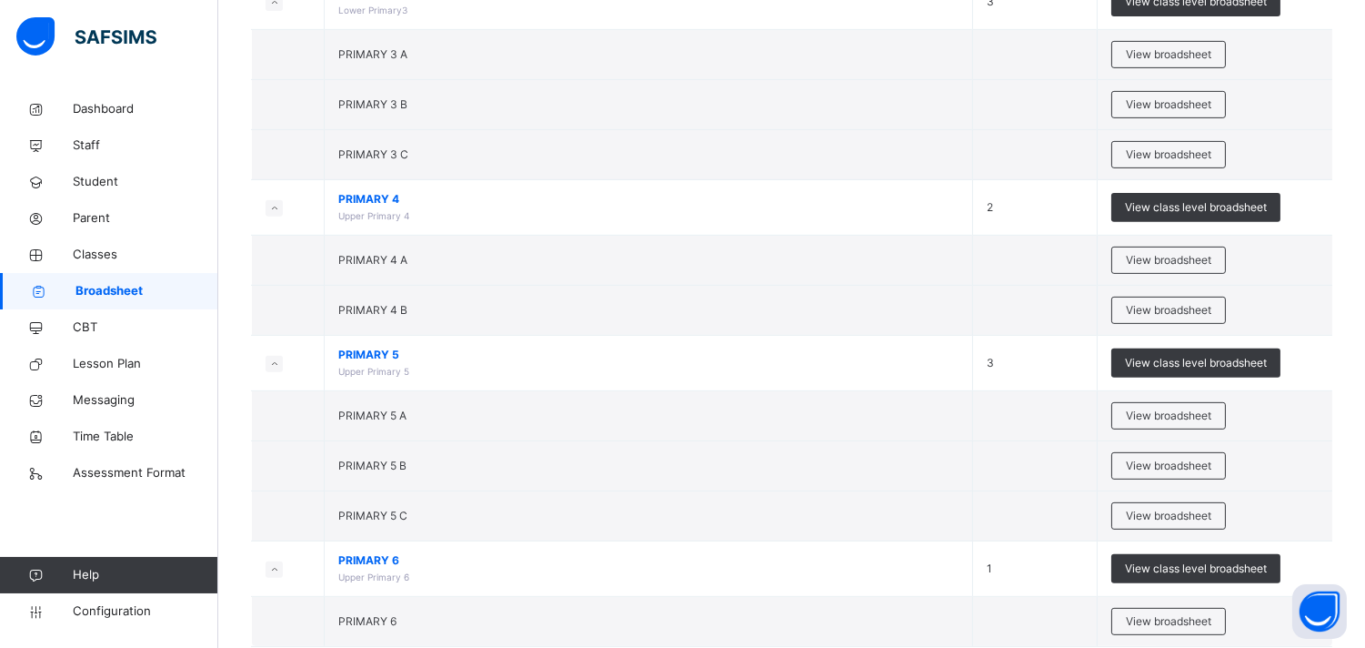
scroll to position [1346, 0]
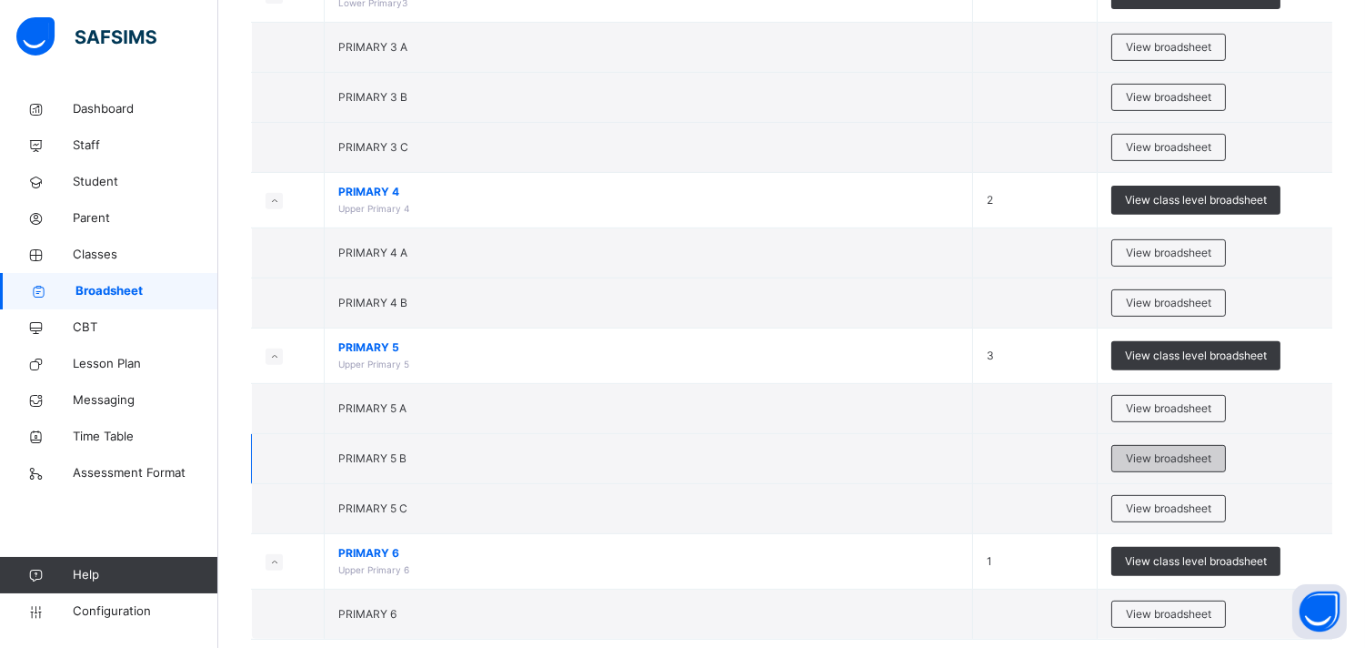
click at [1146, 458] on span "View broadsheet" at bounding box center [1169, 458] width 86 height 16
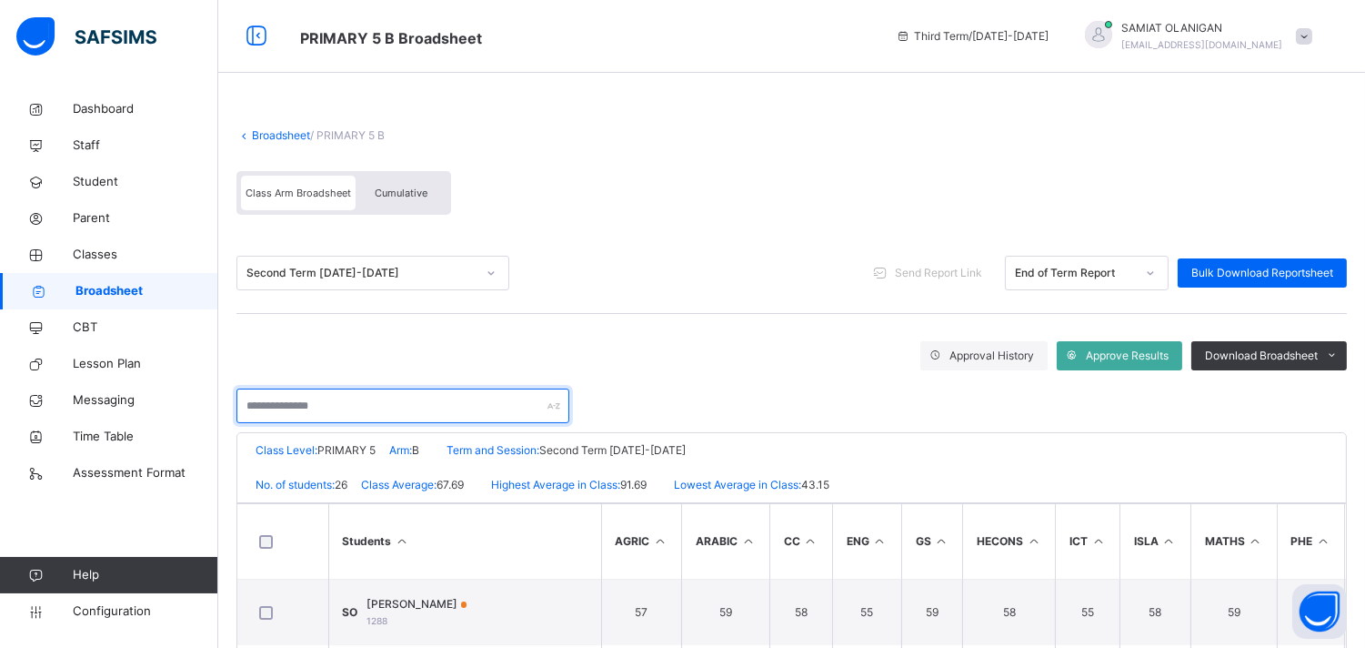
click at [311, 398] on input "text" at bounding box center [402, 405] width 333 height 35
type input "********"
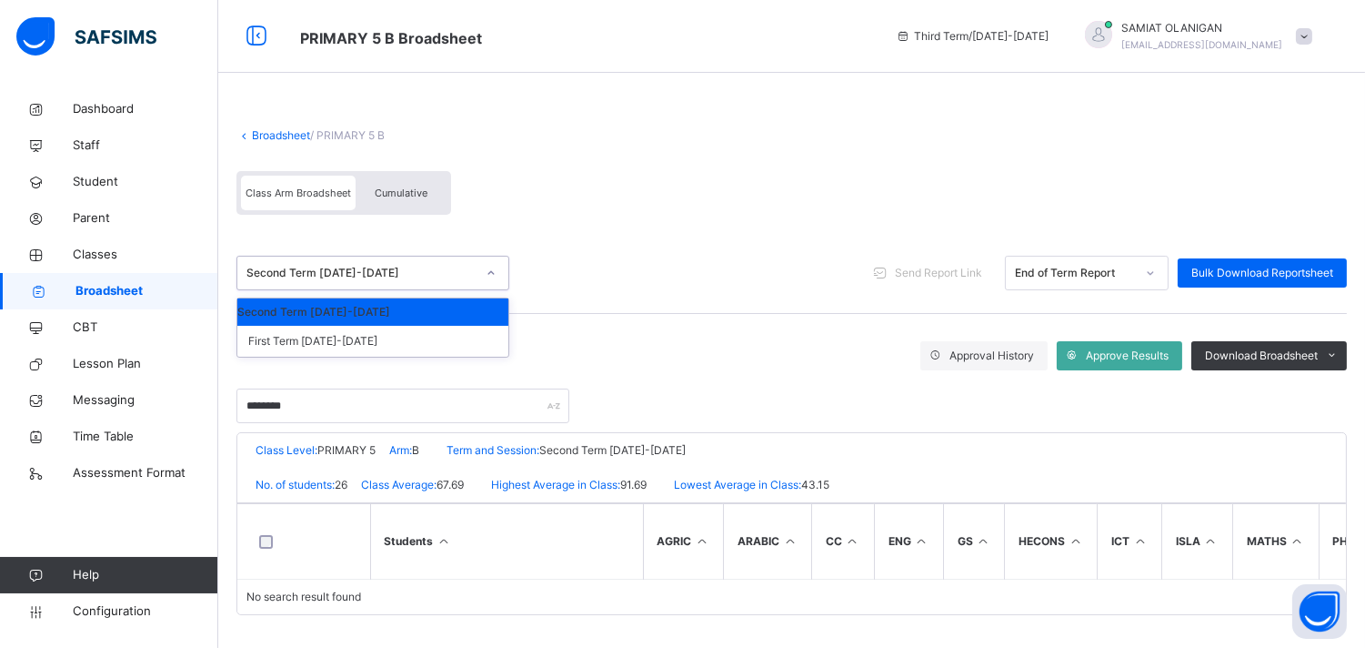
click at [489, 275] on icon at bounding box center [491, 273] width 11 height 18
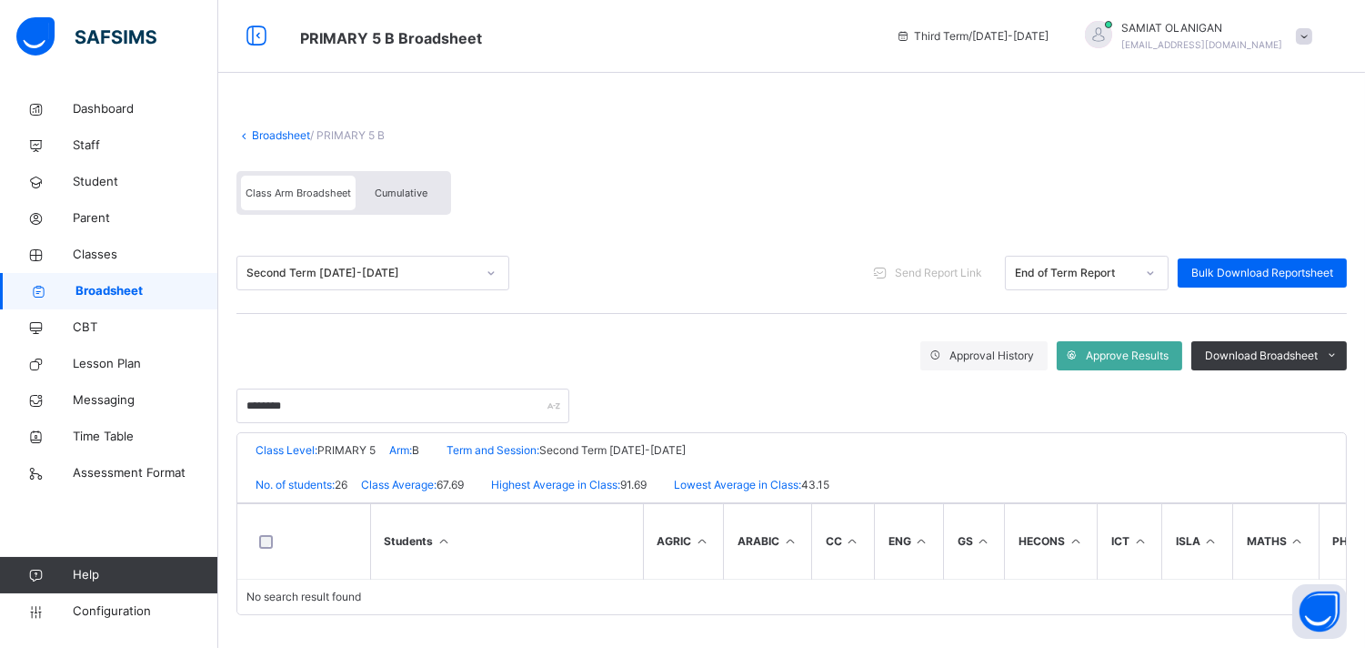
click at [574, 252] on div "Second Term 2019-2020 Send Report Link End of Term Report Bulk Download Reports…" at bounding box center [791, 273] width 1111 height 81
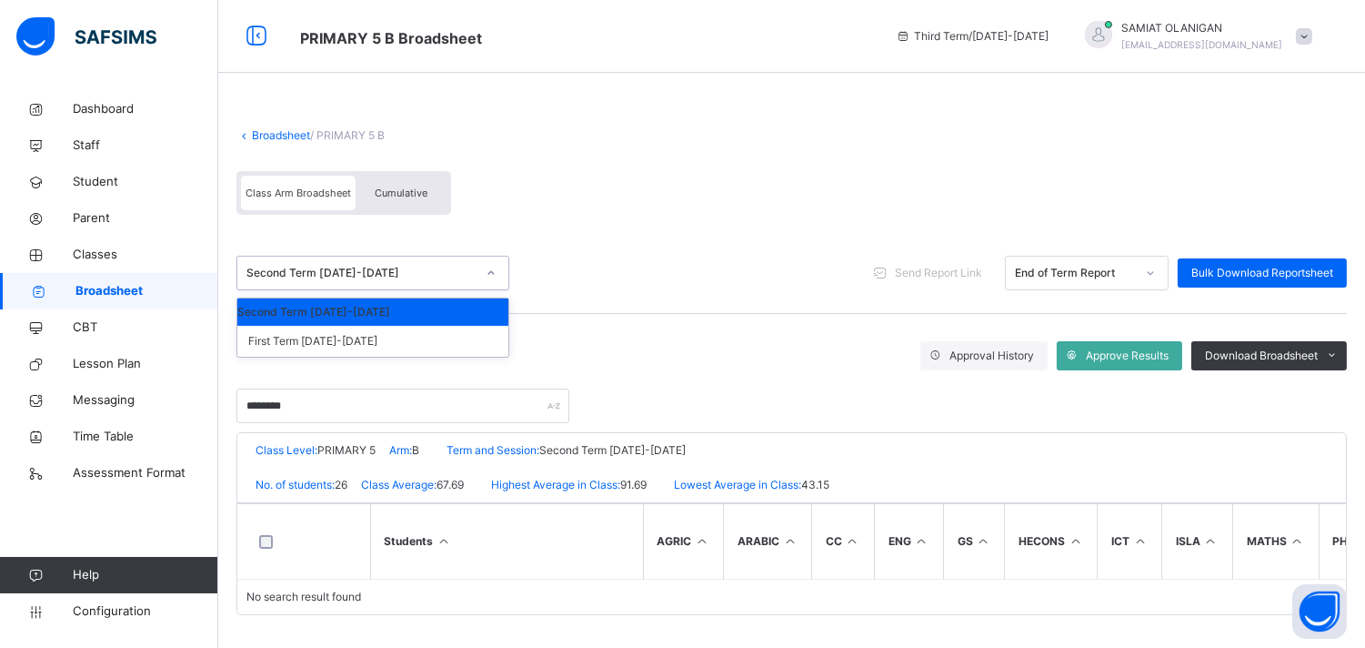
click at [497, 271] on div at bounding box center [491, 272] width 31 height 29
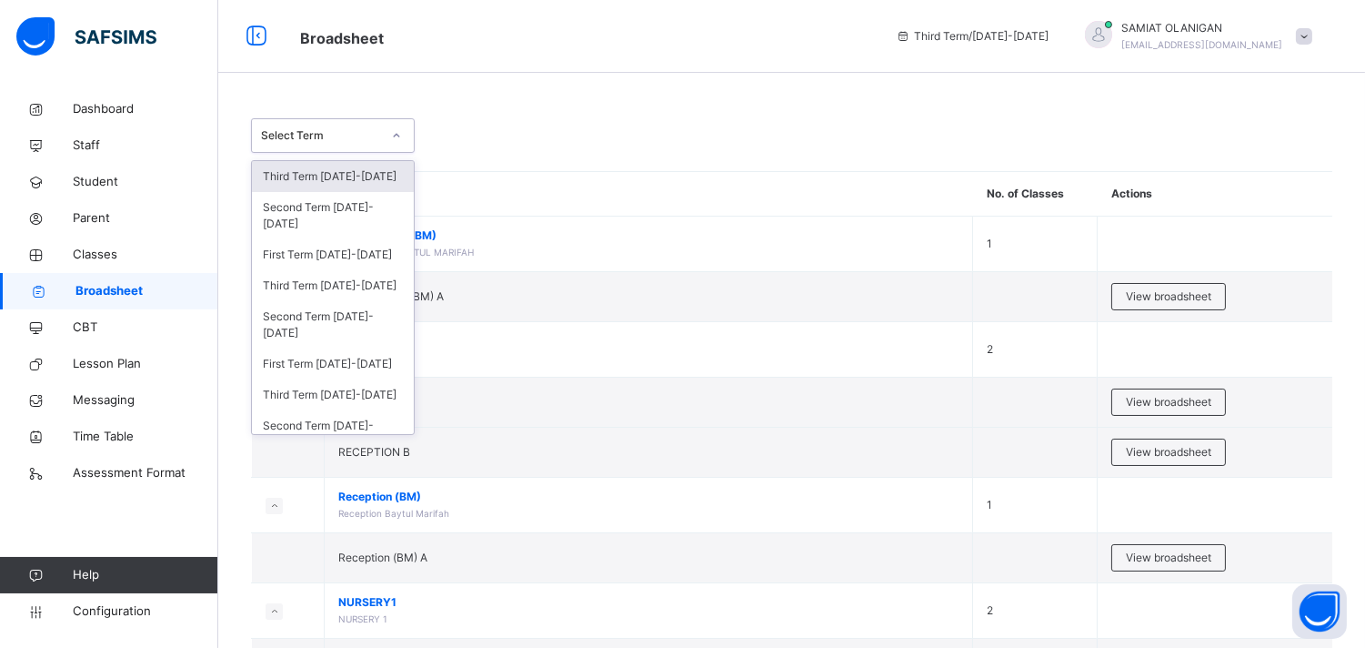
click at [392, 141] on div at bounding box center [396, 135] width 31 height 29
click at [380, 420] on div "Second Term 2022-2023" at bounding box center [333, 433] width 162 height 47
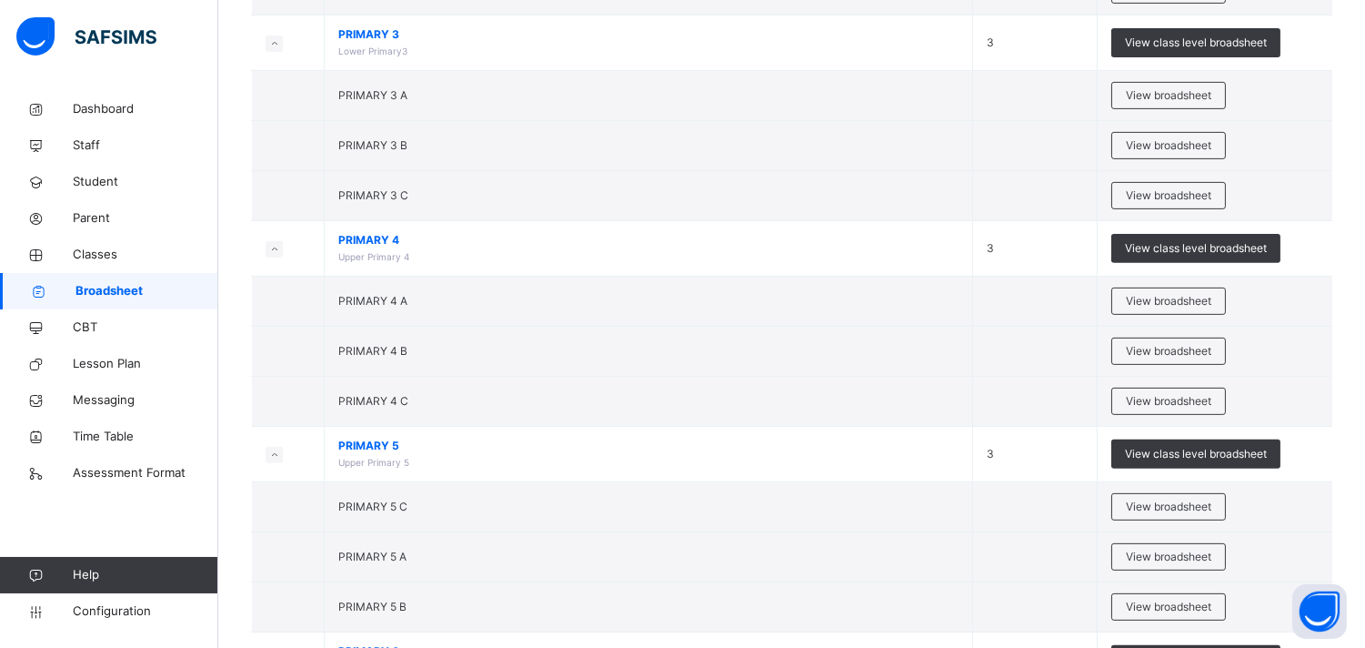
scroll to position [1302, 0]
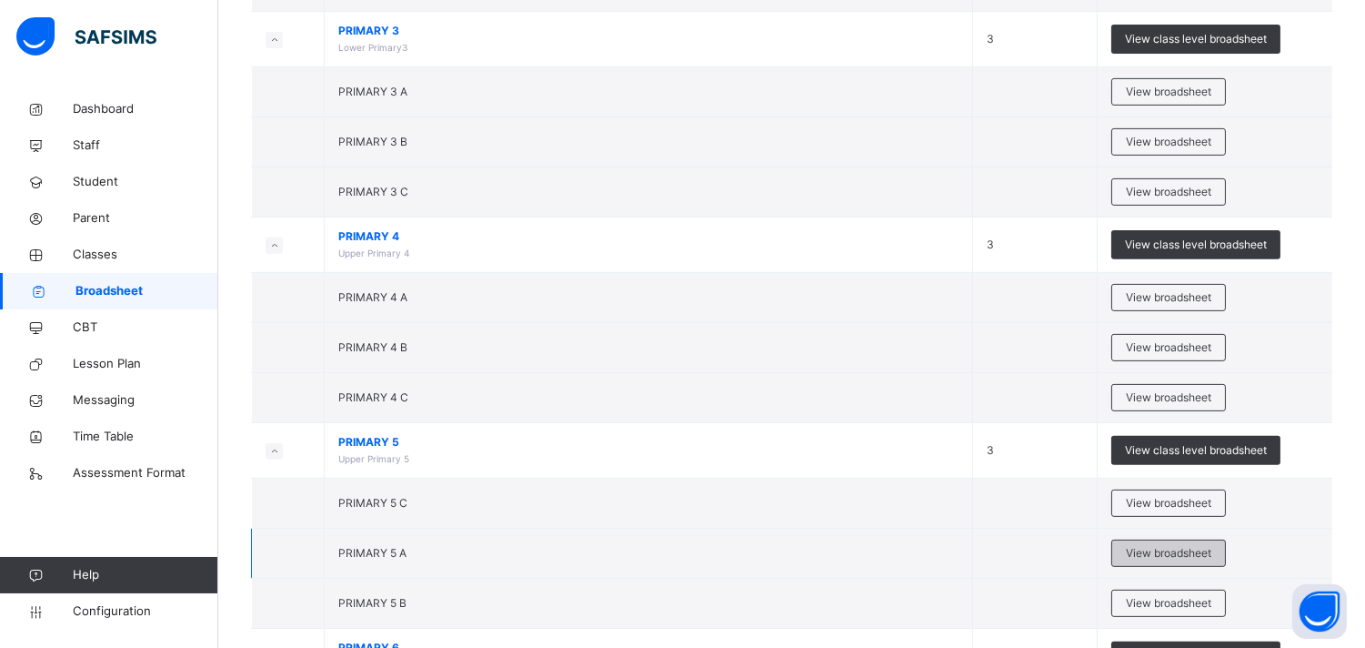
click at [1165, 551] on span "View broadsheet" at bounding box center [1169, 553] width 86 height 16
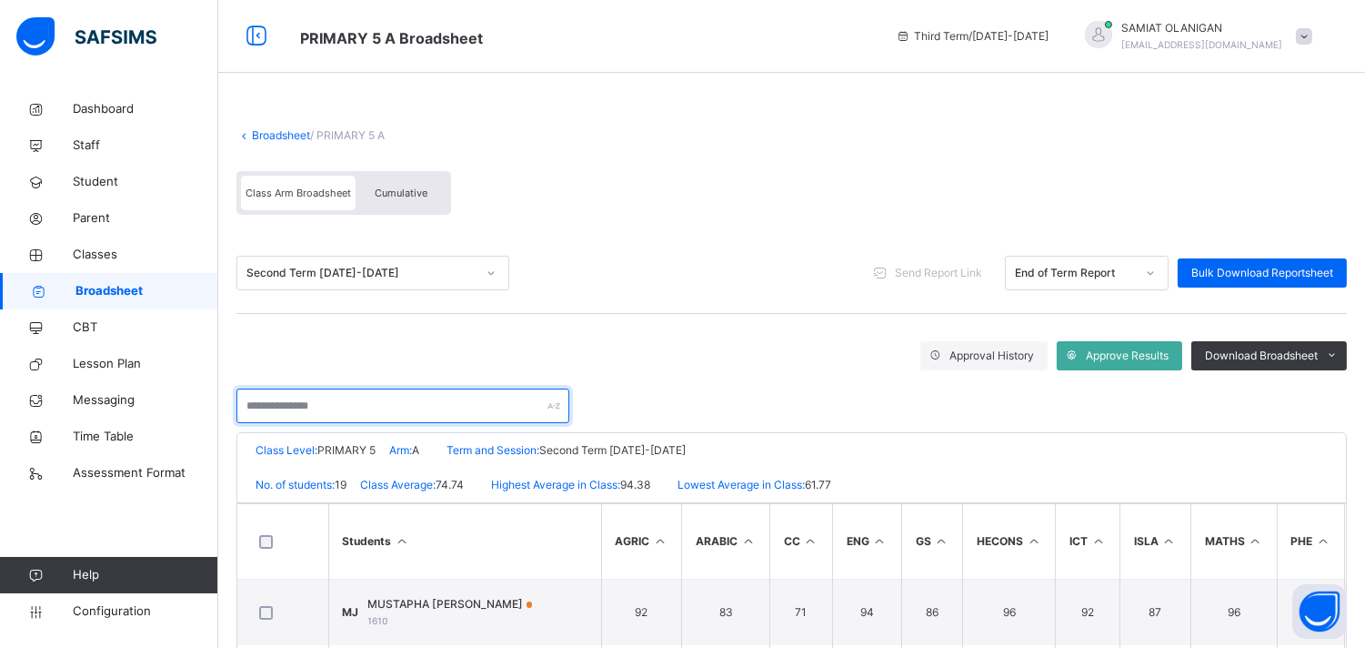
click at [338, 411] on input "text" at bounding box center [402, 405] width 333 height 35
type input "********"
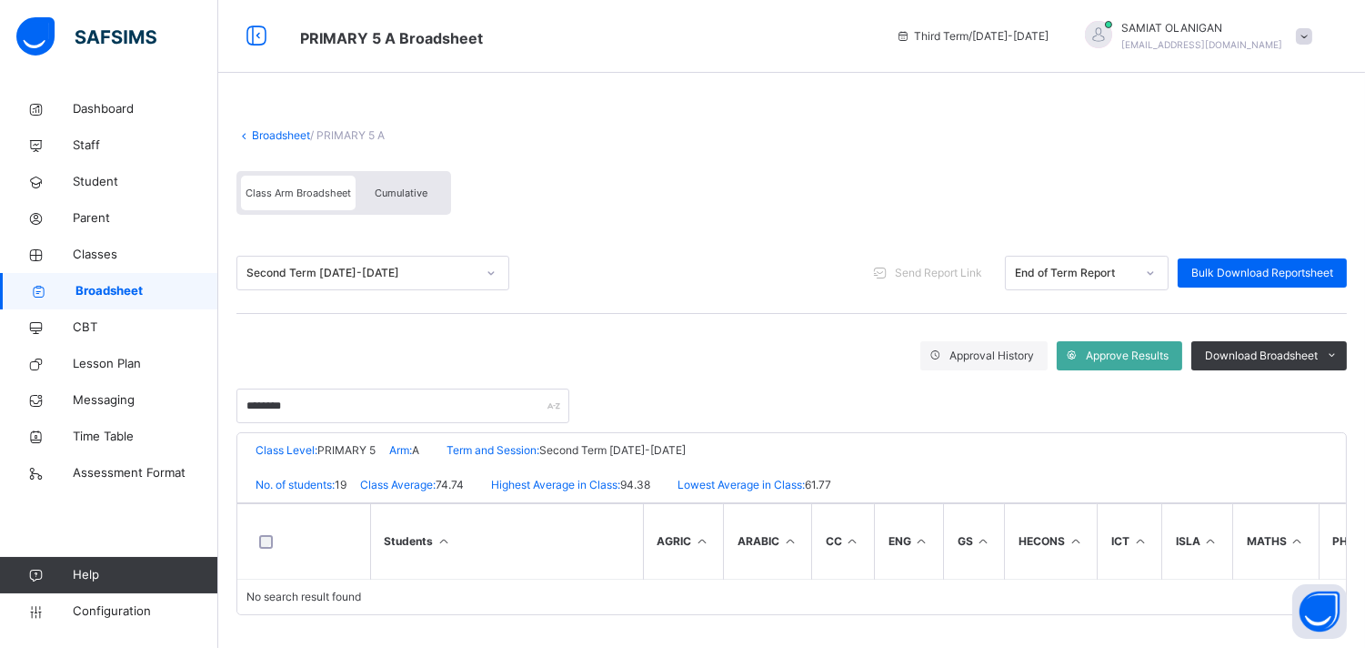
click at [429, 300] on div "Second Term 2022-2023 Send Report Link End of Term Report Bulk Download Reports…" at bounding box center [791, 273] width 1111 height 81
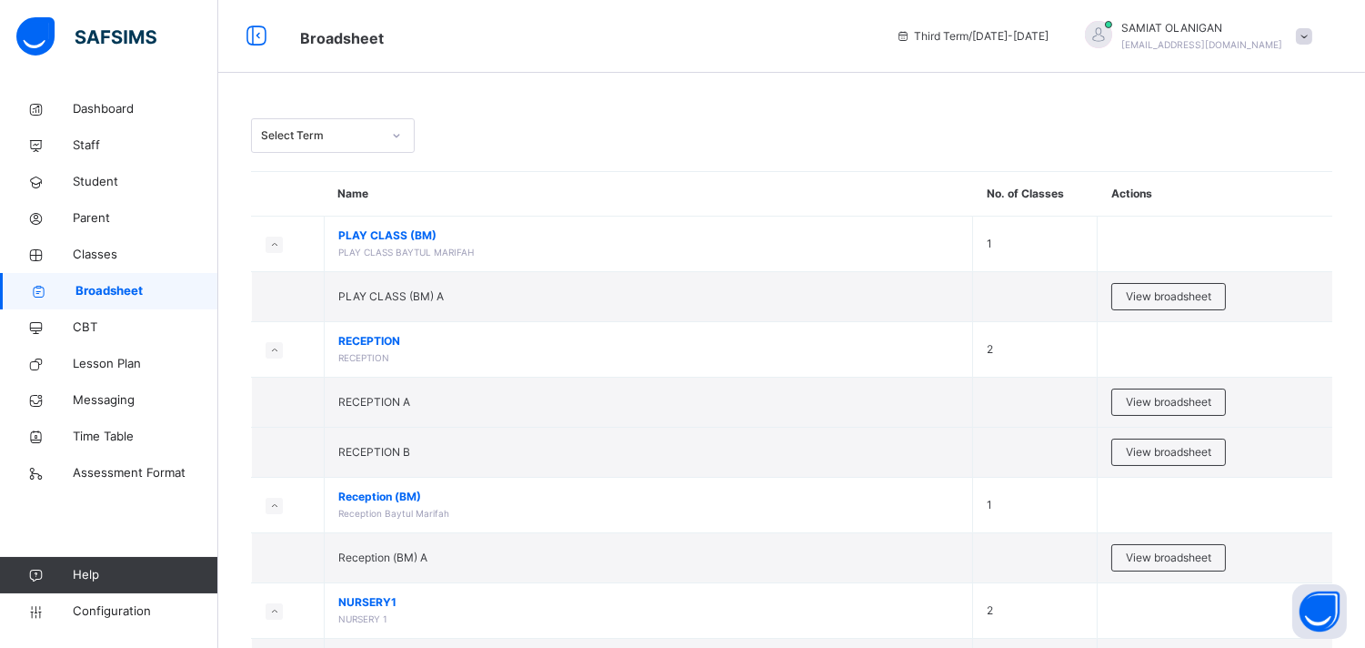
click at [400, 137] on icon at bounding box center [396, 135] width 11 height 18
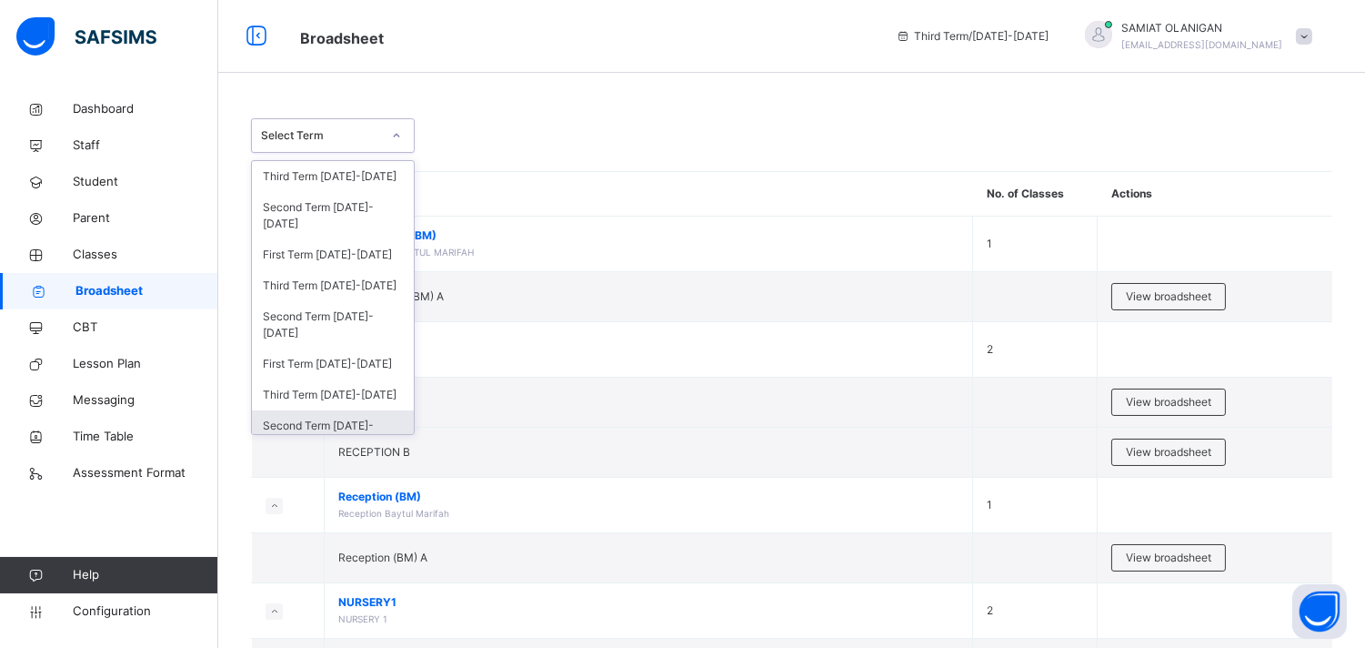
click at [367, 428] on div "Second Term 2022-2023" at bounding box center [333, 433] width 162 height 47
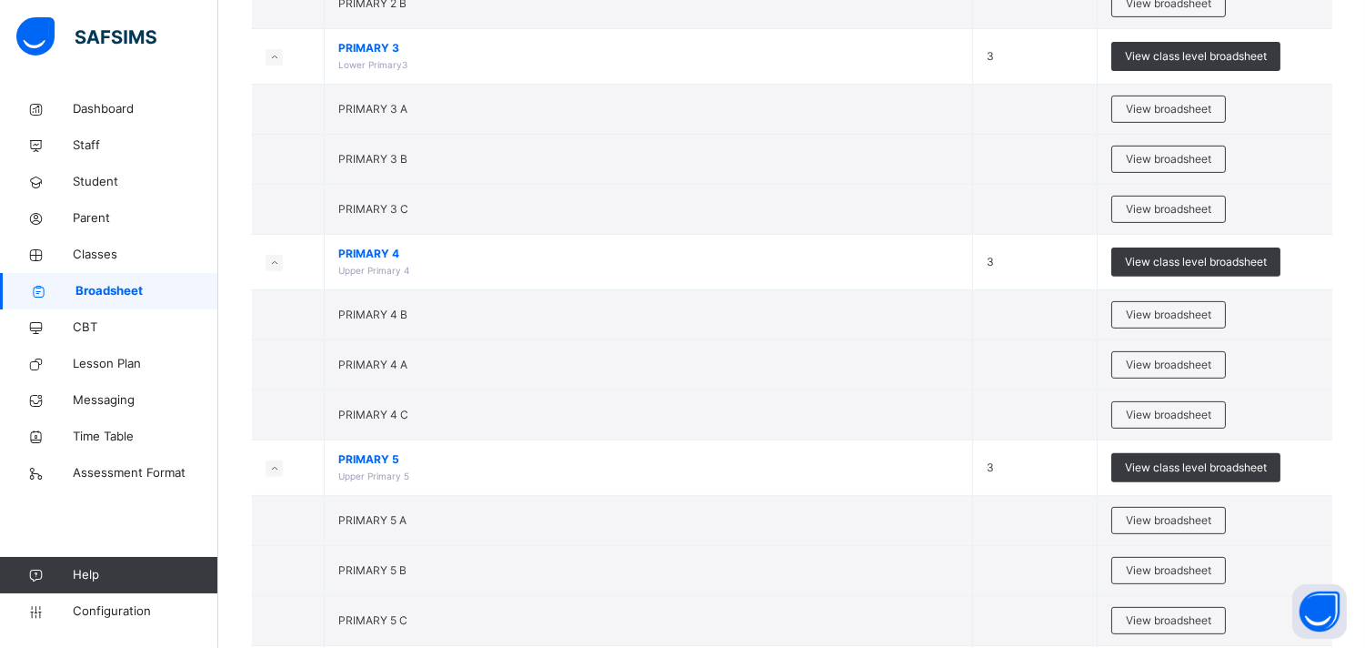
scroll to position [1343, 0]
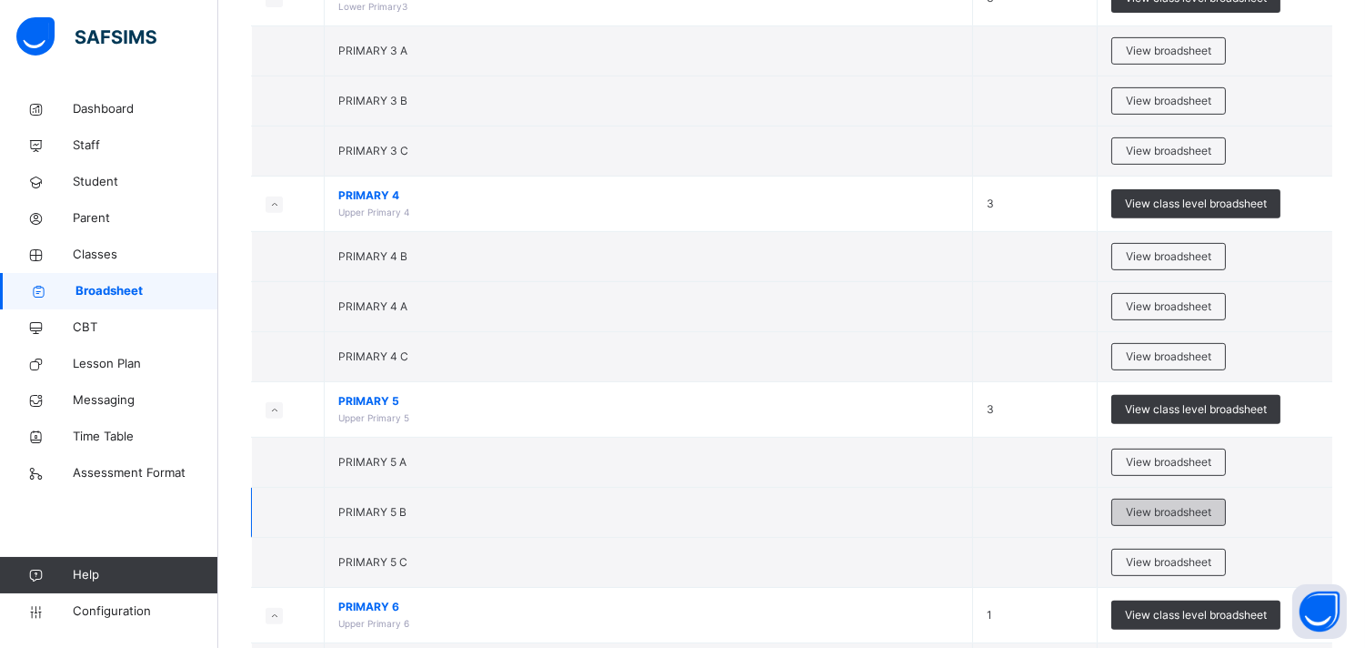
click at [1173, 512] on span "View broadsheet" at bounding box center [1169, 512] width 86 height 16
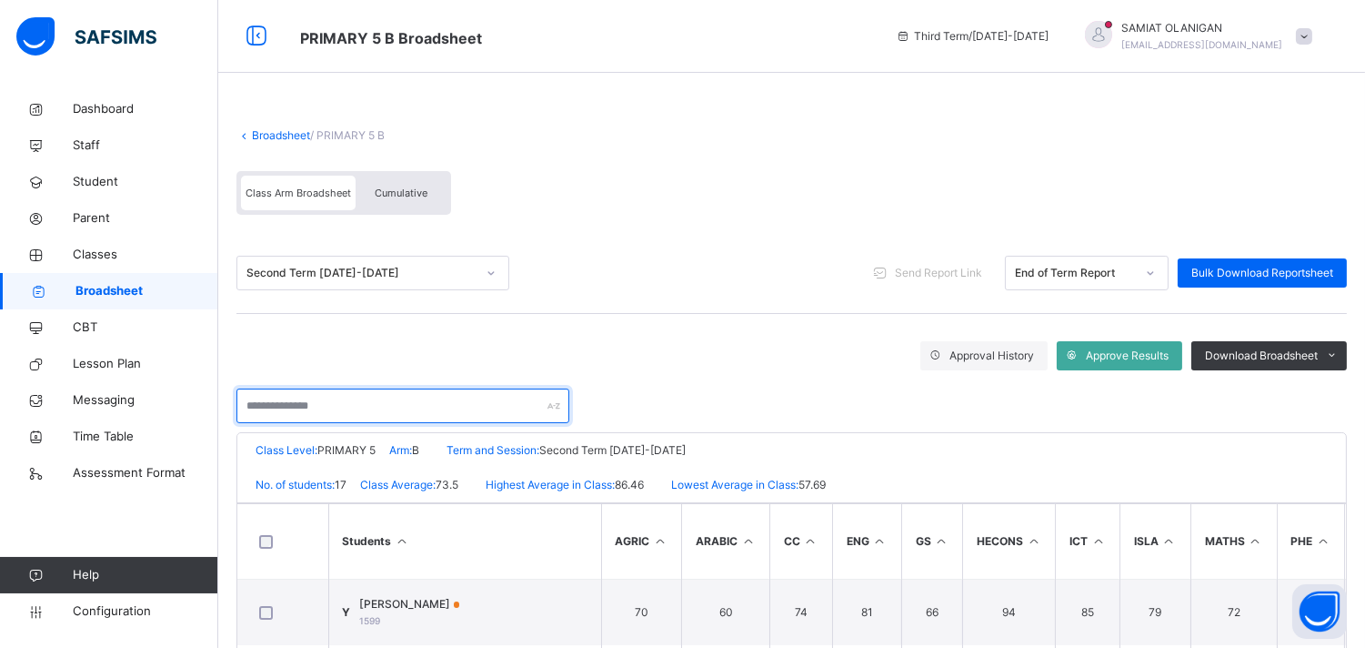
click at [333, 404] on input "text" at bounding box center [402, 405] width 333 height 35
type input "********"
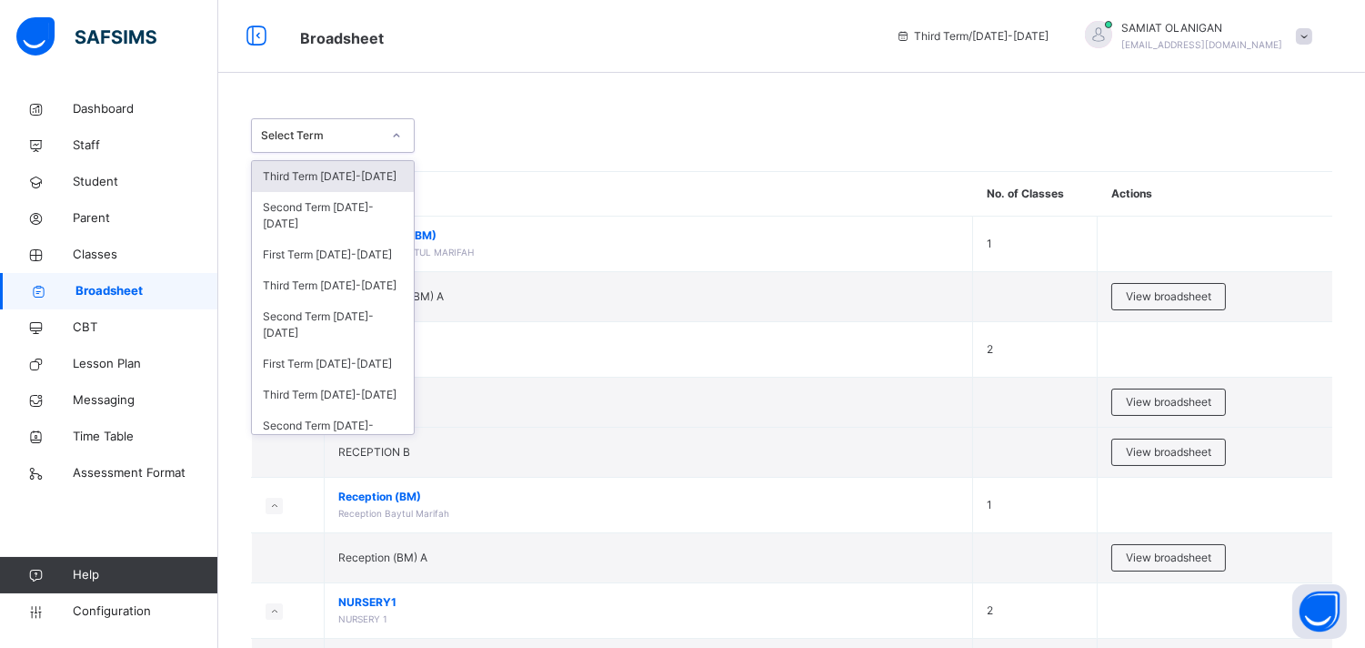
click at [398, 133] on icon at bounding box center [396, 135] width 11 height 18
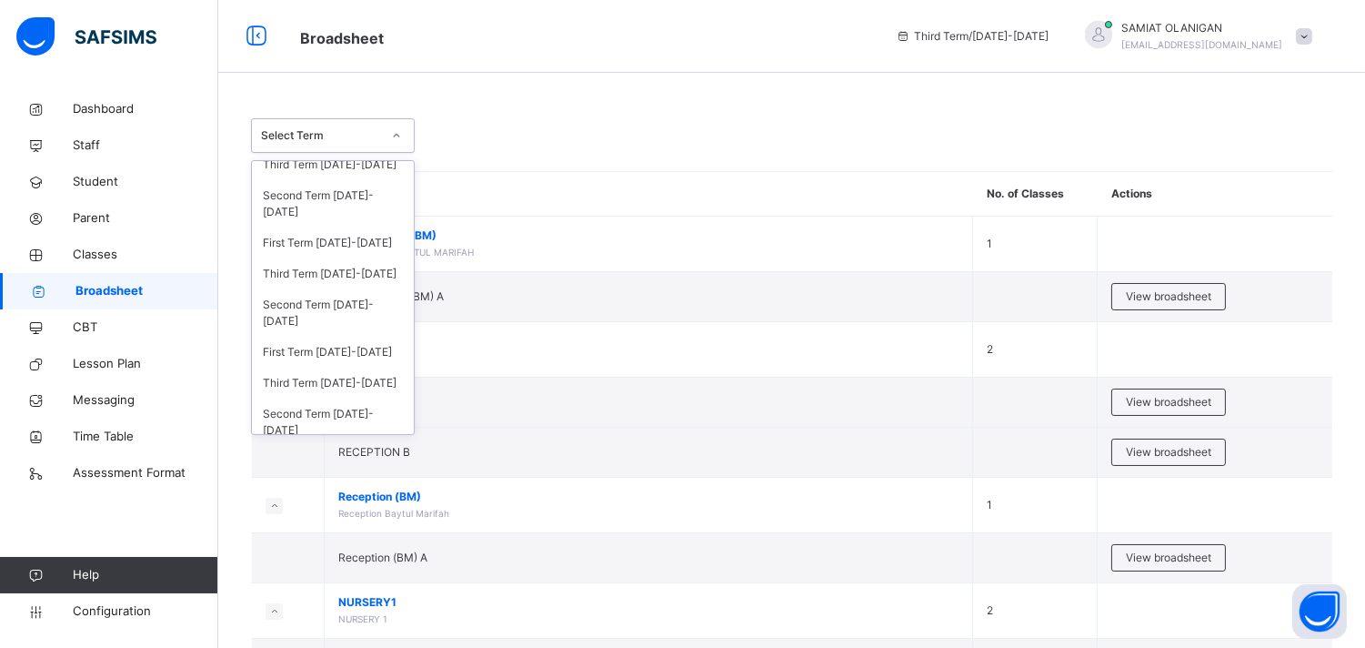
scroll to position [161, 0]
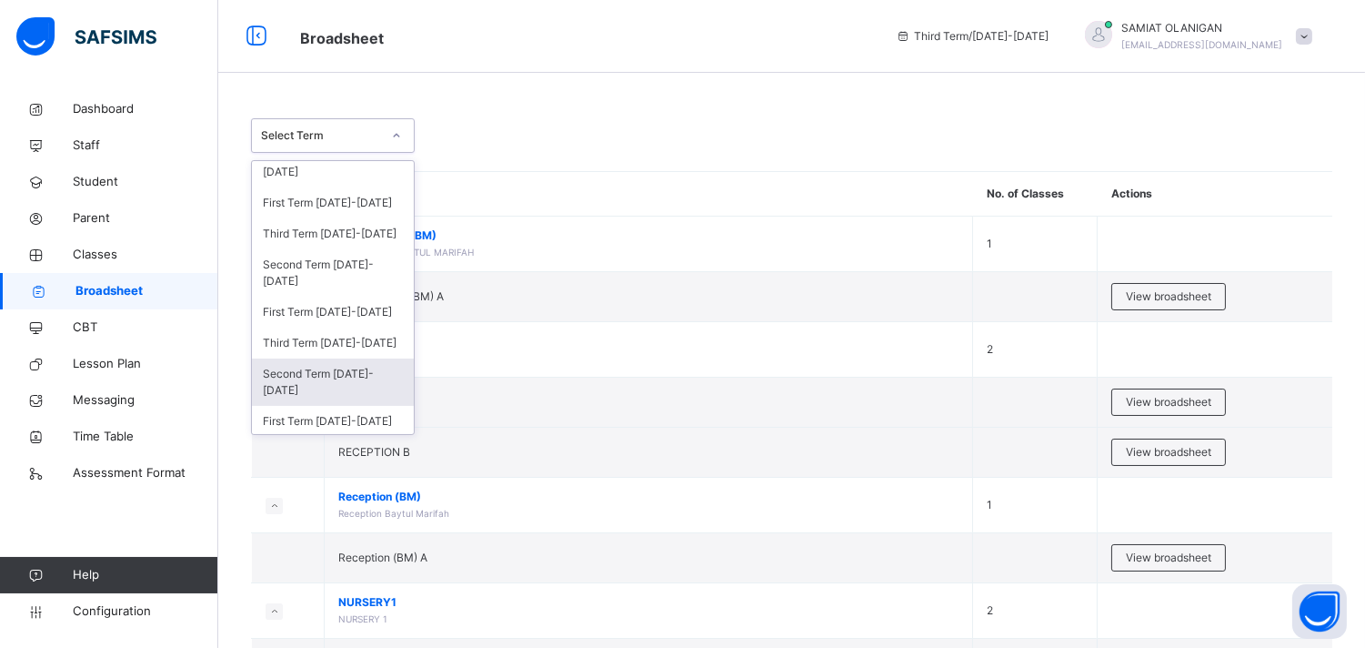
click at [350, 367] on div "Second Term 2021-2022" at bounding box center [333, 381] width 162 height 47
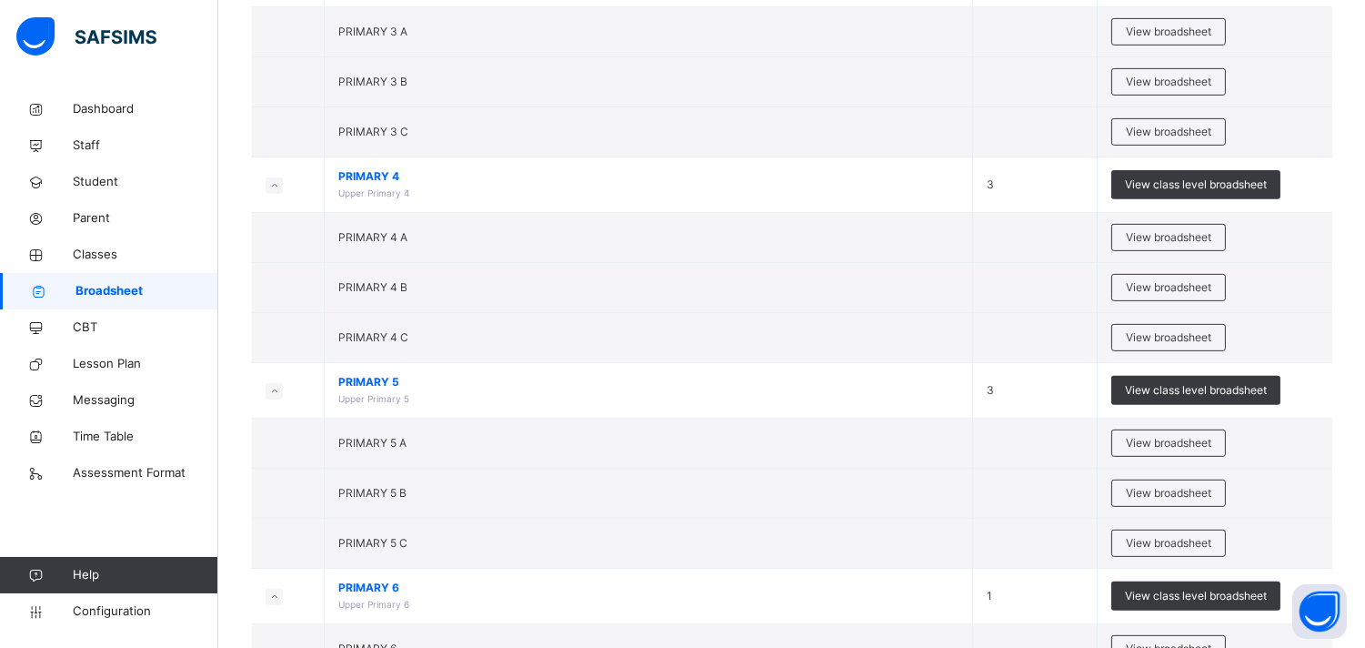
scroll to position [1374, 0]
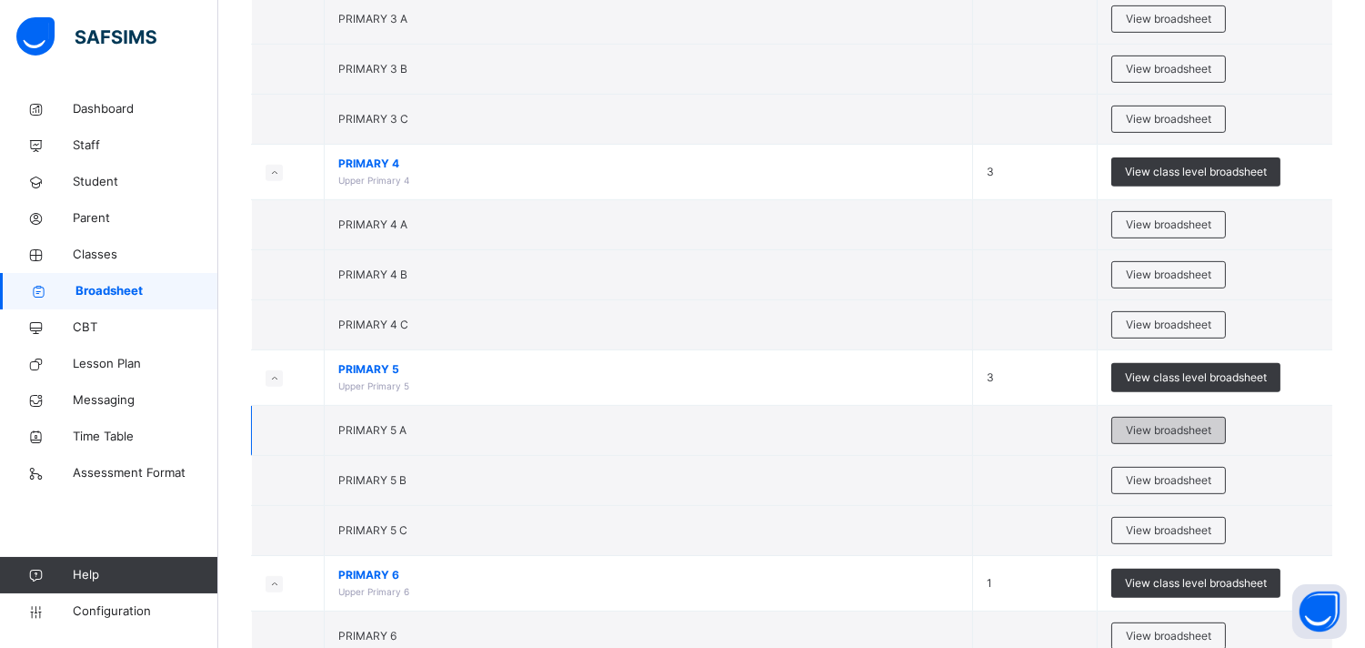
click at [1172, 430] on span "View broadsheet" at bounding box center [1169, 430] width 86 height 16
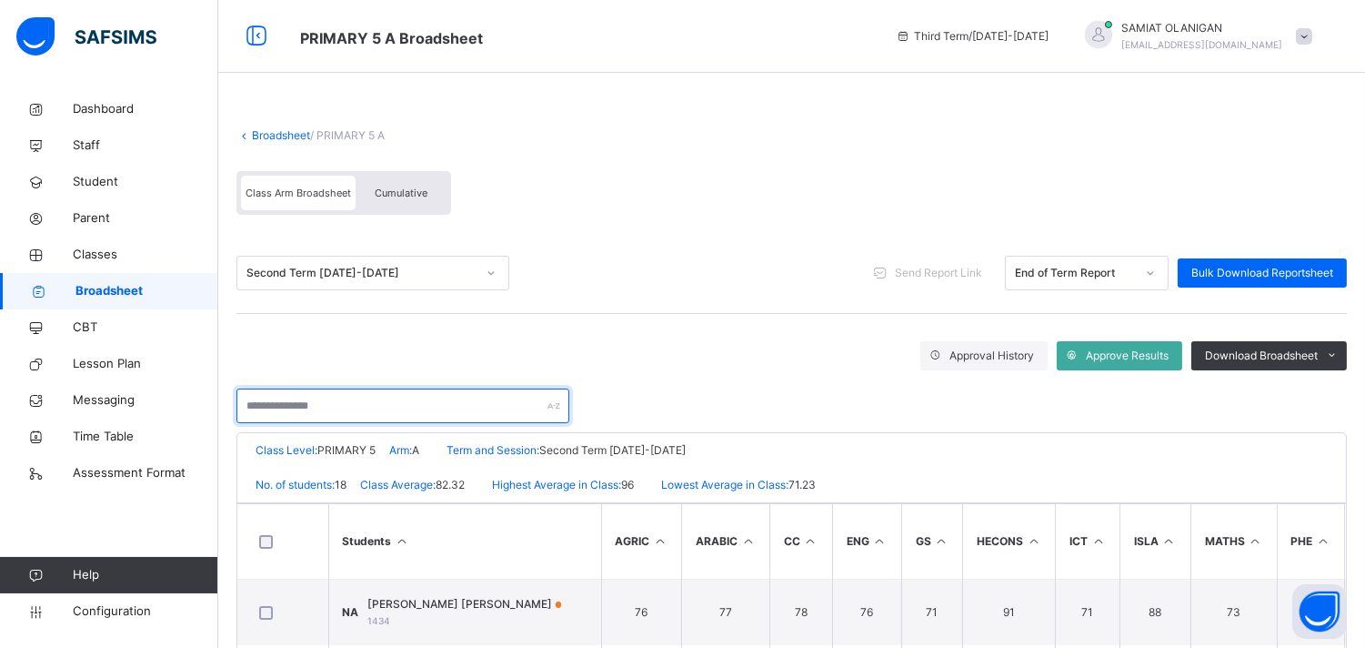
click at [288, 402] on input "text" at bounding box center [402, 405] width 333 height 35
type input "********"
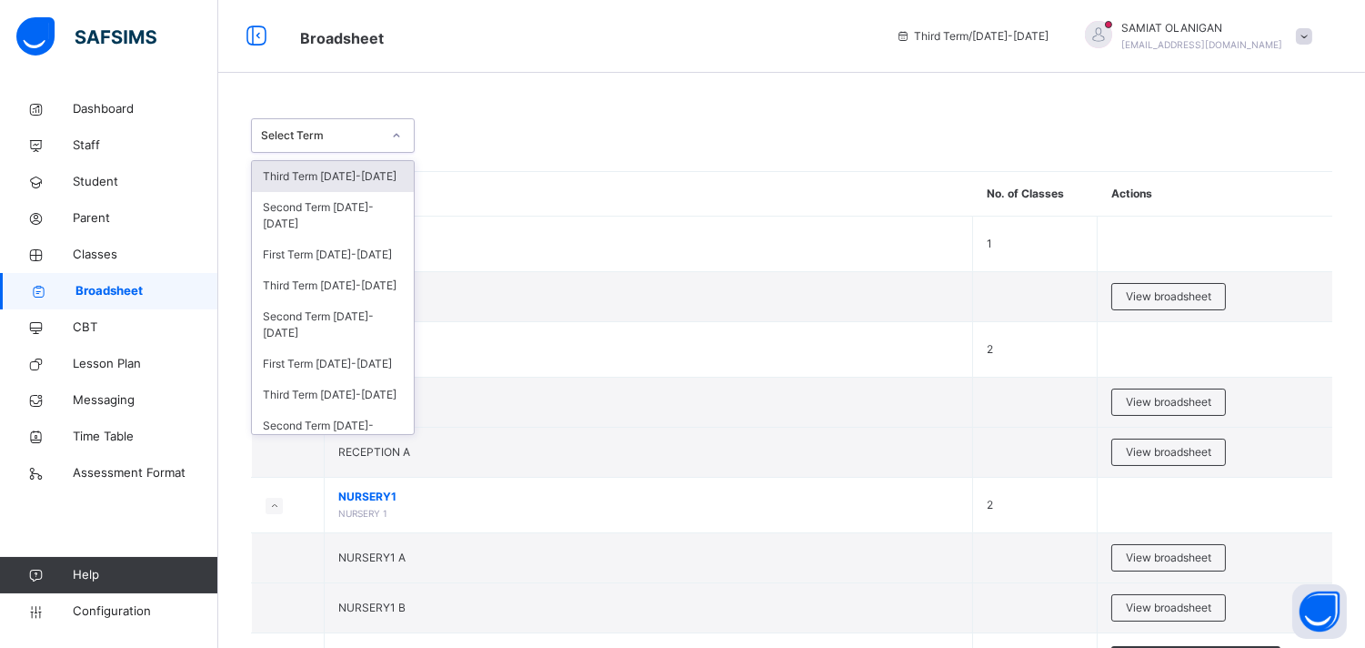
click at [395, 140] on icon at bounding box center [396, 135] width 11 height 18
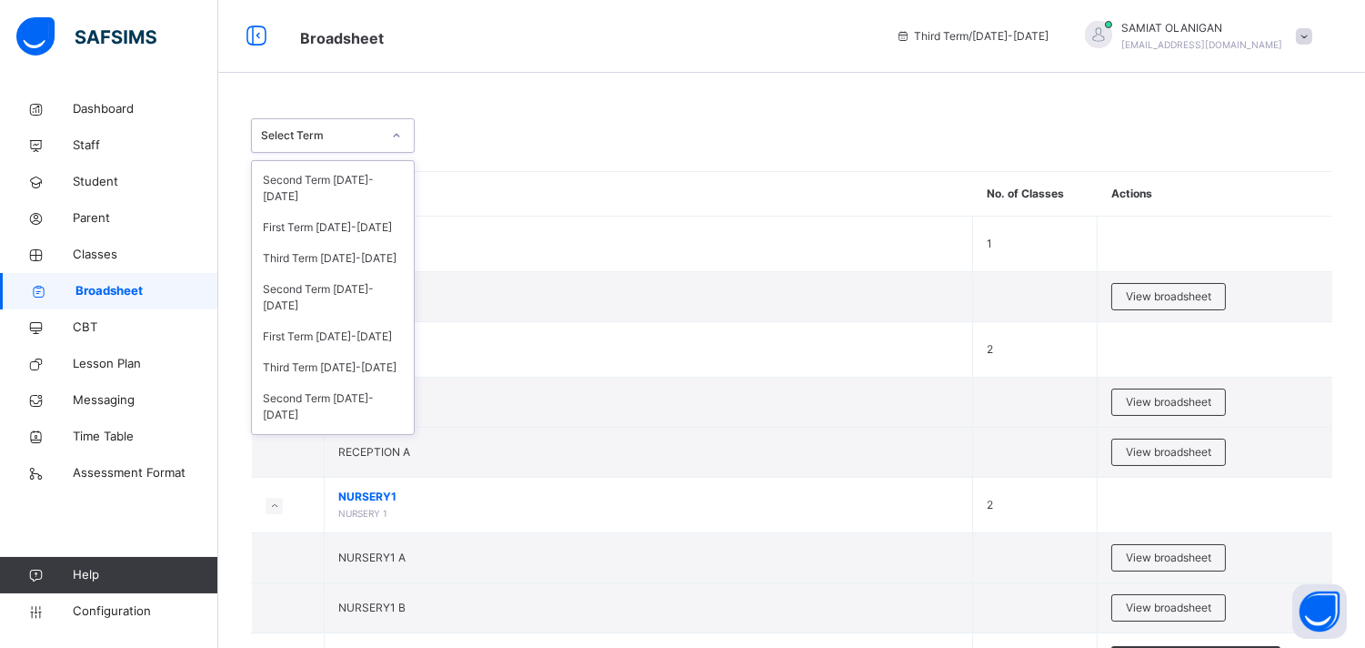
scroll to position [161, 0]
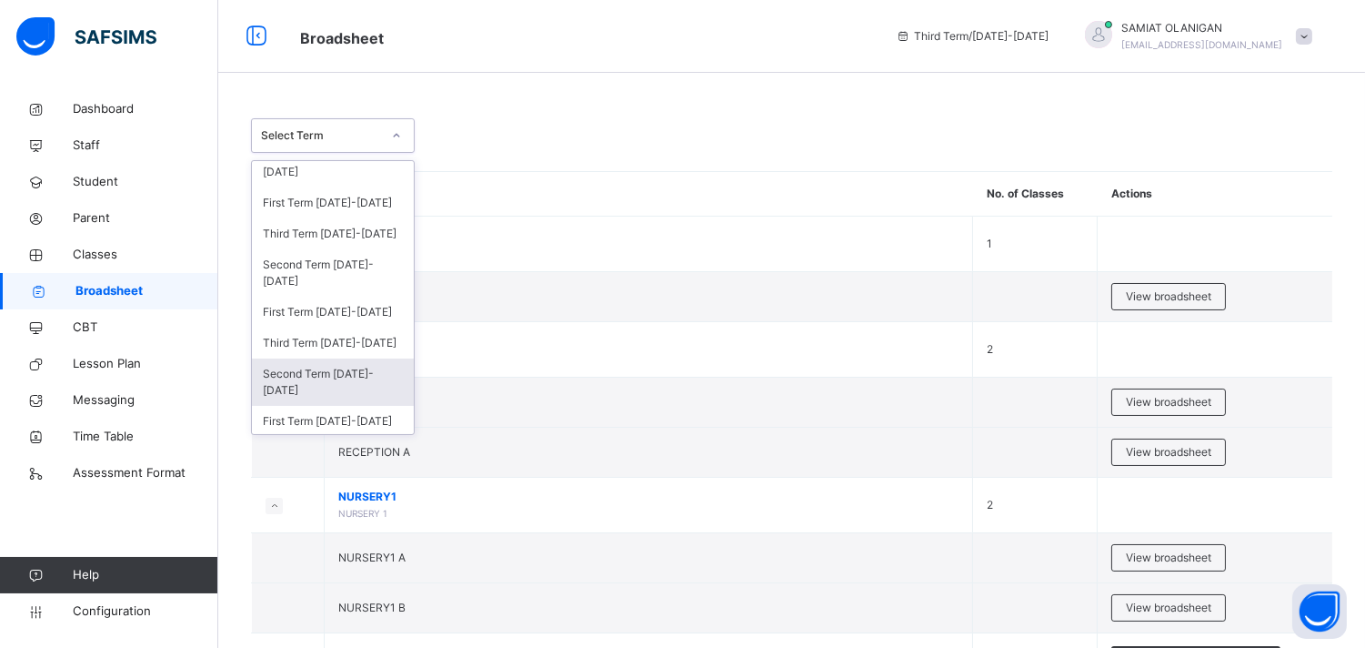
click at [333, 368] on div "Second Term 2021-2022" at bounding box center [333, 381] width 162 height 47
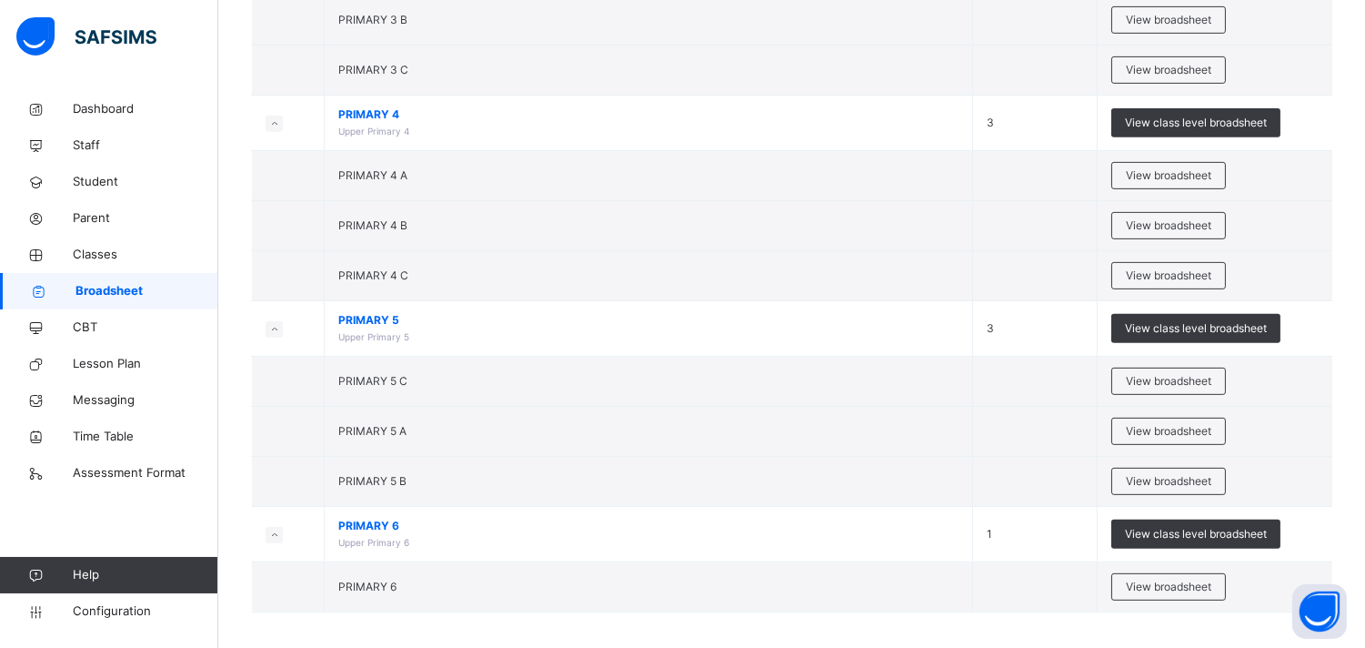
scroll to position [1435, 0]
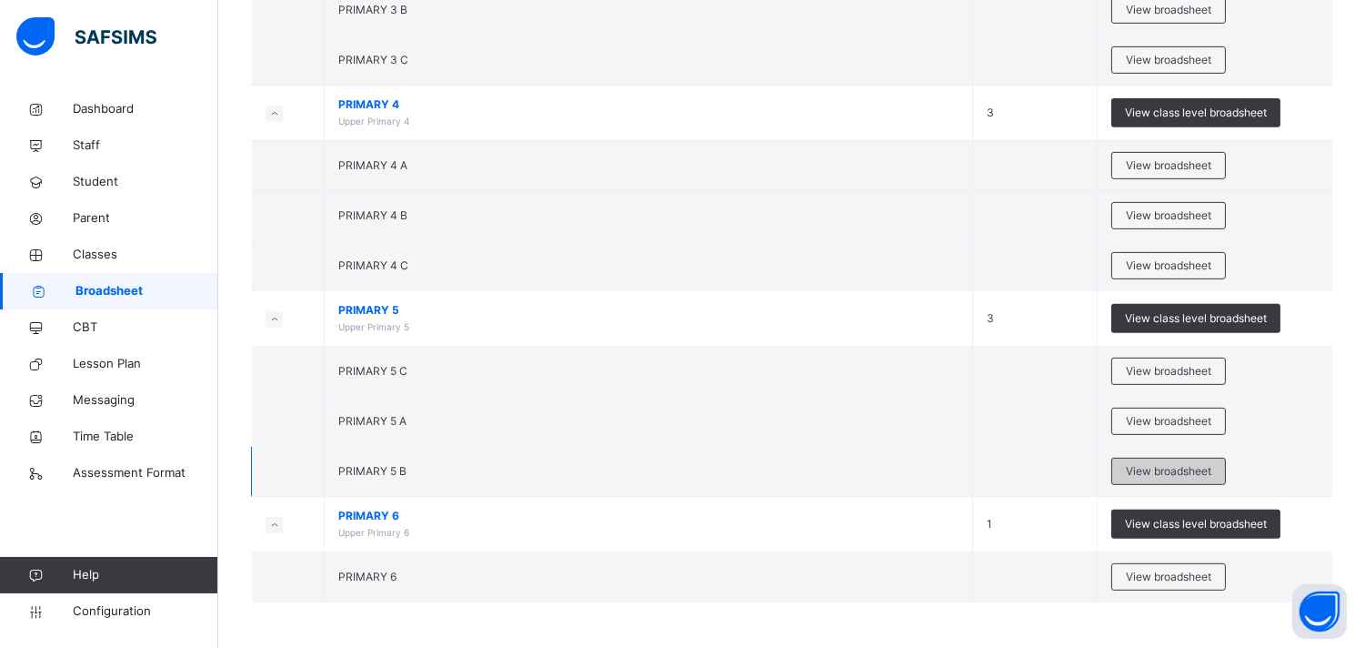
click at [1141, 459] on div "View broadsheet" at bounding box center [1169, 471] width 115 height 27
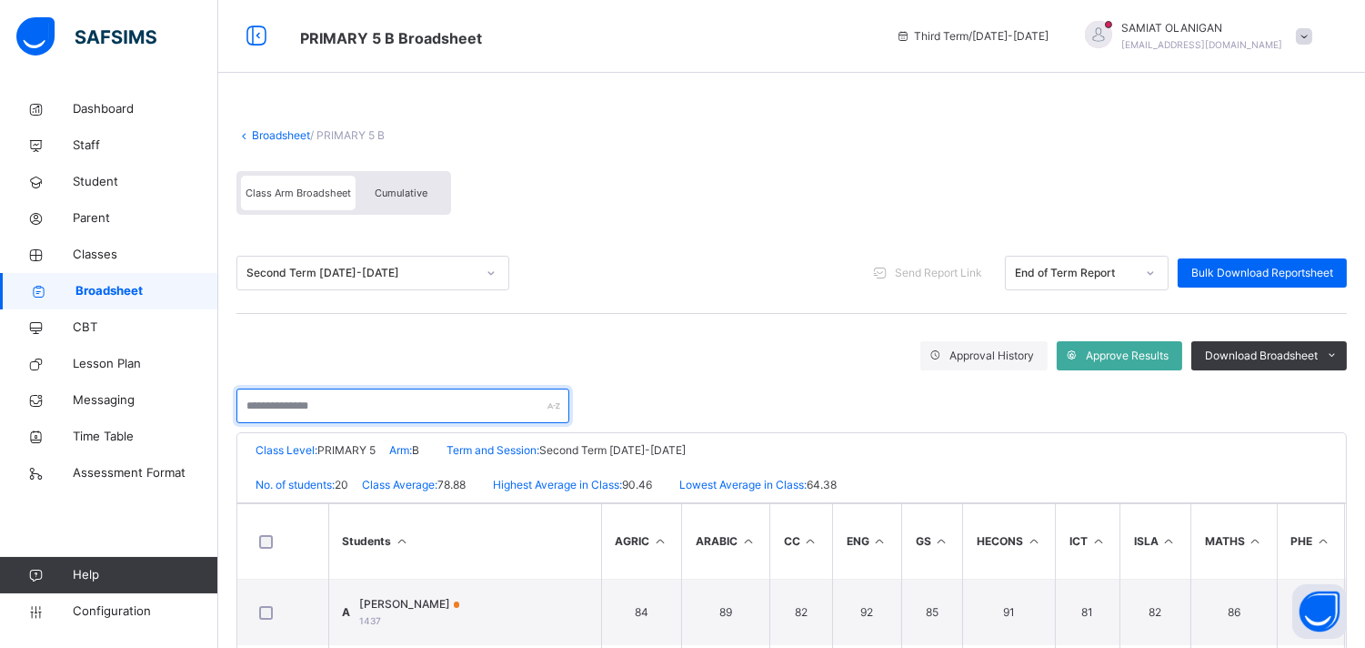
click at [440, 409] on input "text" at bounding box center [402, 405] width 333 height 35
type input "********"
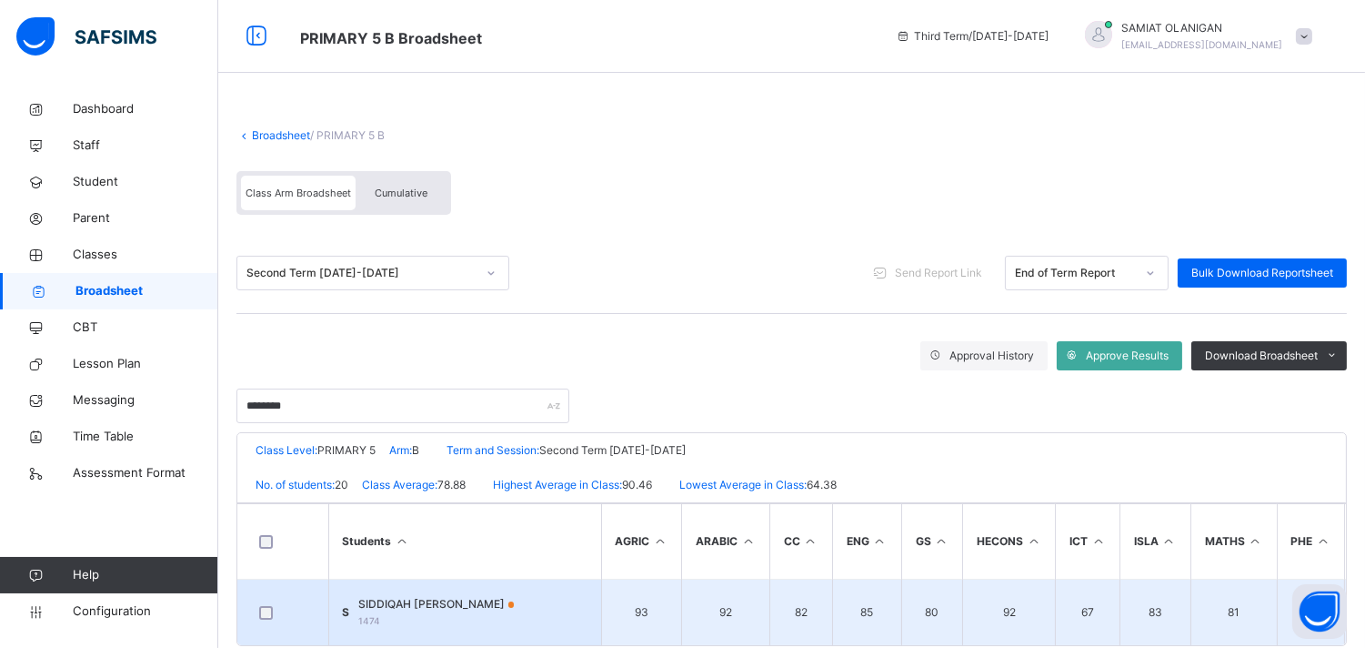
click at [381, 615] on span "1474" at bounding box center [370, 620] width 22 height 11
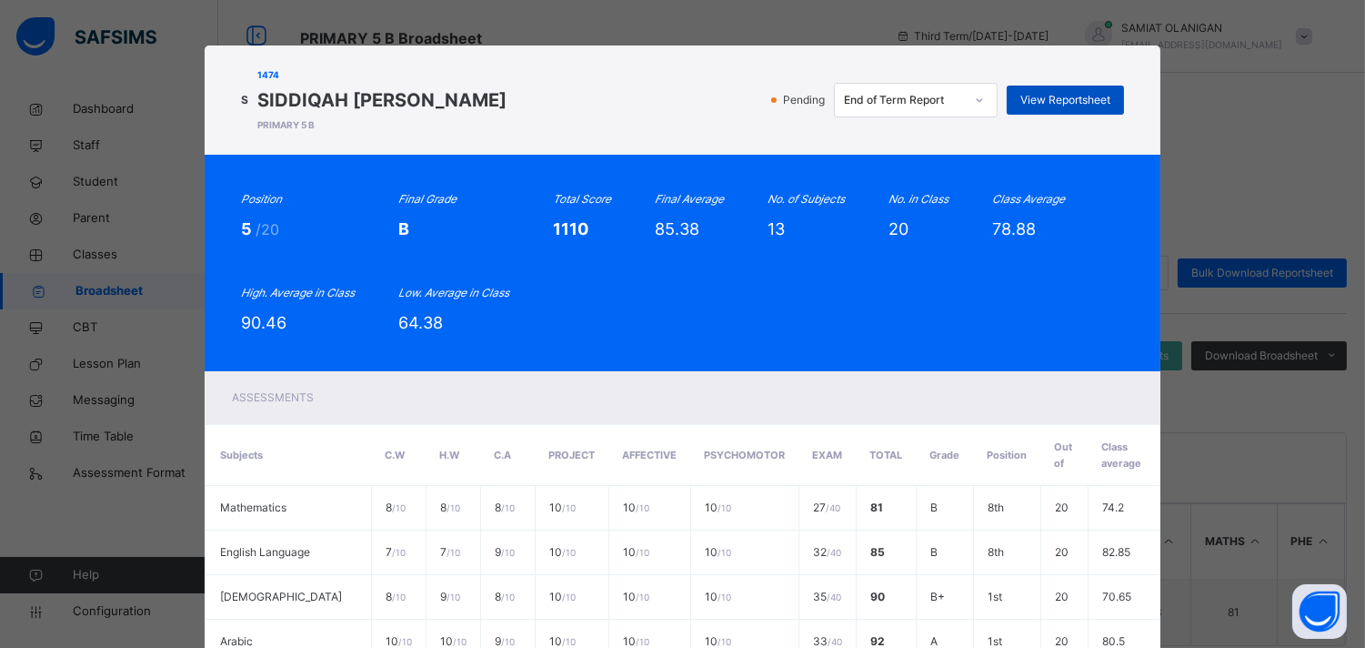
click at [1044, 92] on span "View Reportsheet" at bounding box center [1066, 100] width 90 height 16
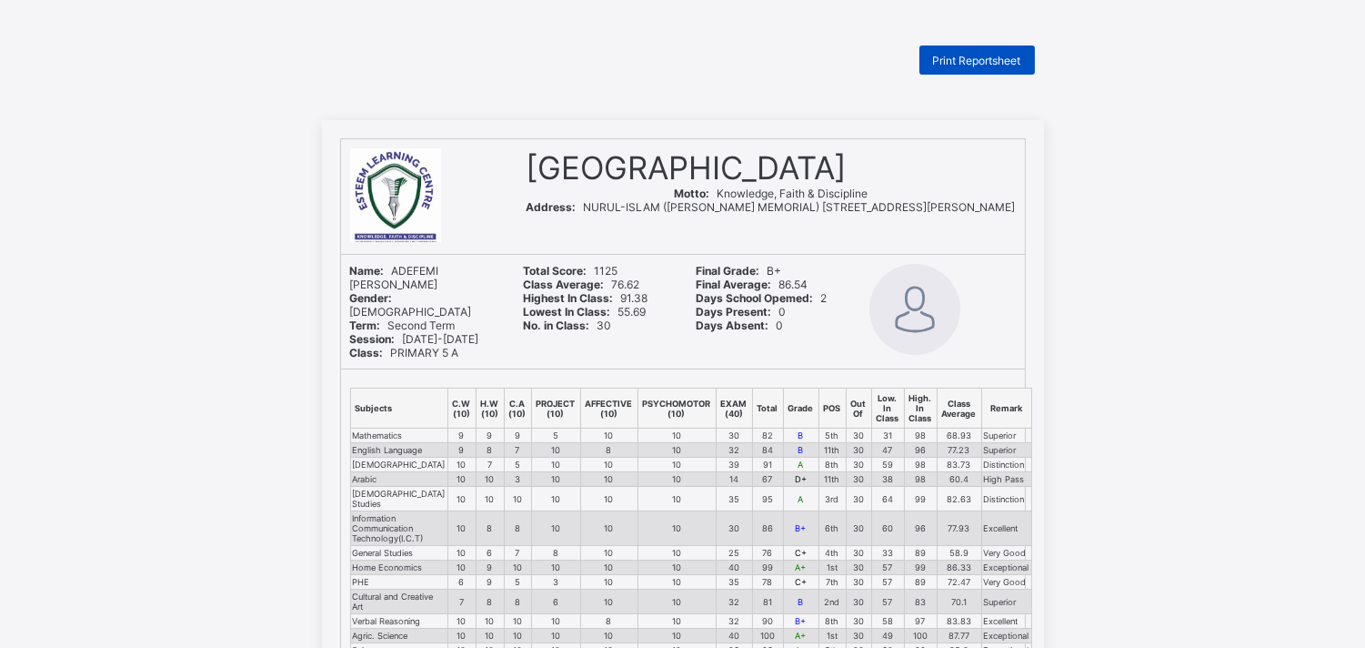
click at [971, 55] on span "Print Reportsheet" at bounding box center [977, 61] width 88 height 14
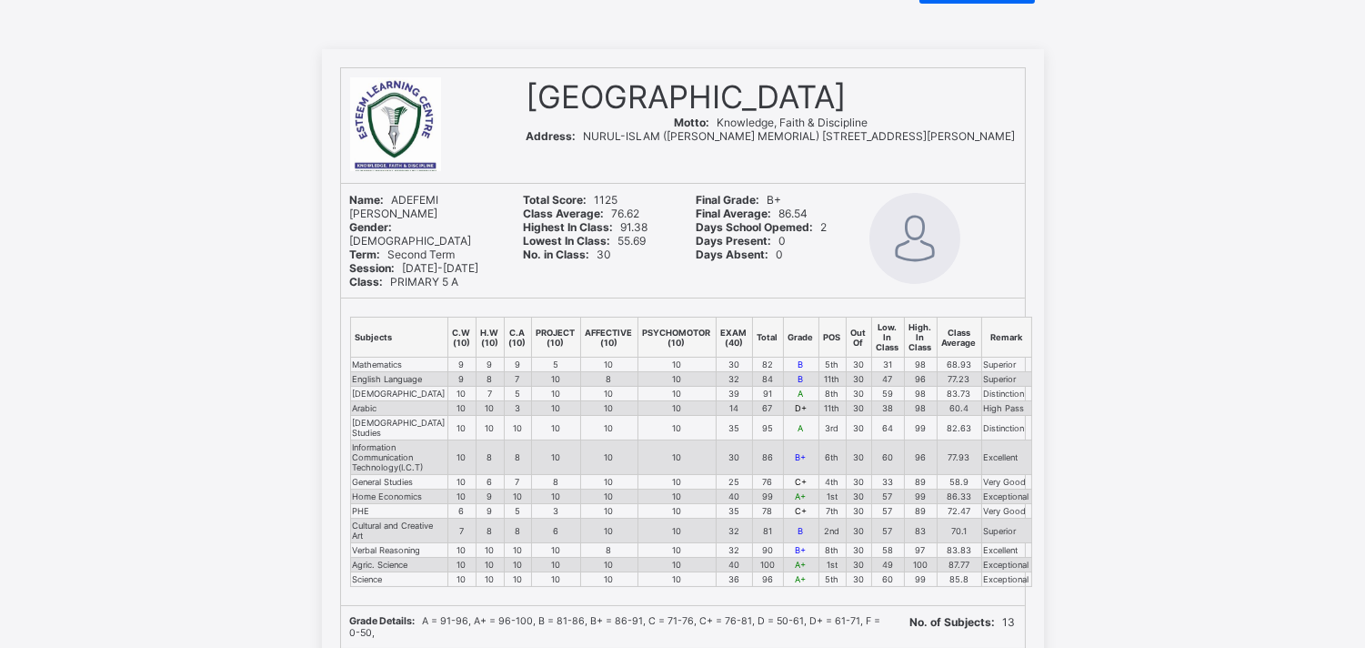
scroll to position [12, 0]
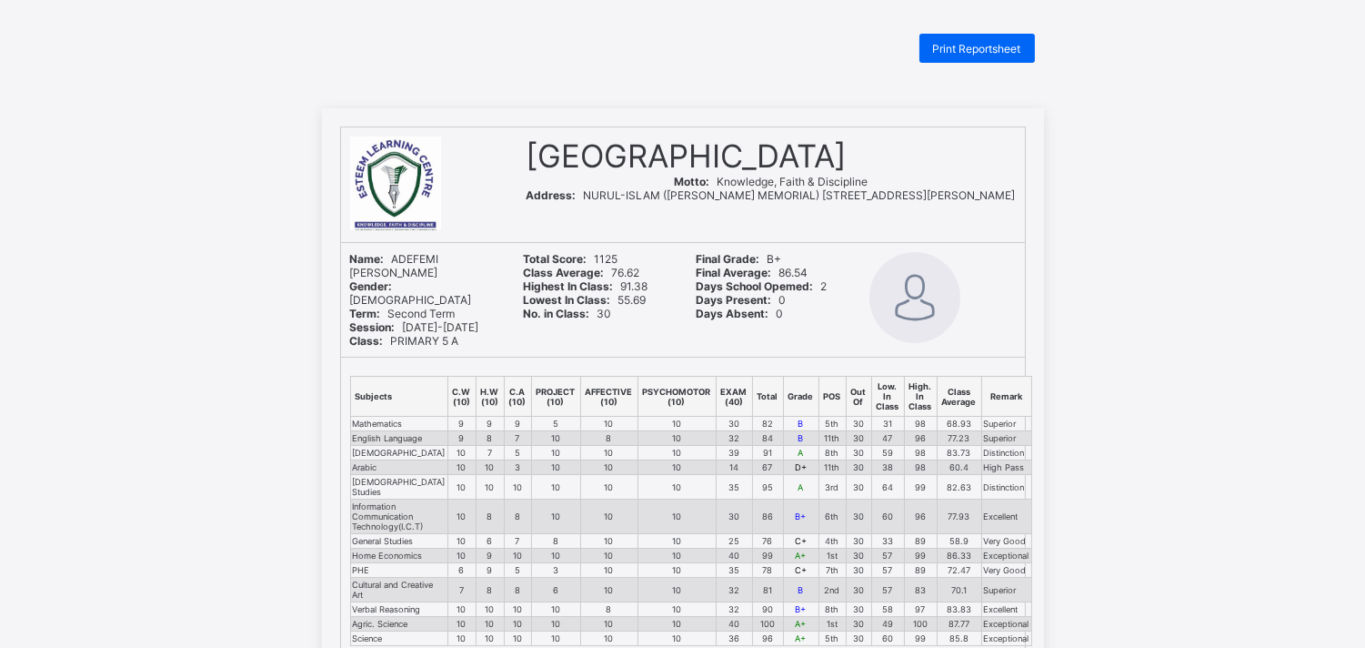
click at [960, 68] on div "Print Reportsheet ESTEEM LEARNING CENTRE Motto: Knowledge, Faith & Discipline A…" at bounding box center [682, 576] width 1365 height 1084
click at [840, 94] on div "Print Reportsheet ESTEEM LEARNING CENTRE Motto: Knowledge, Faith & Discipline A…" at bounding box center [682, 576] width 1365 height 1084
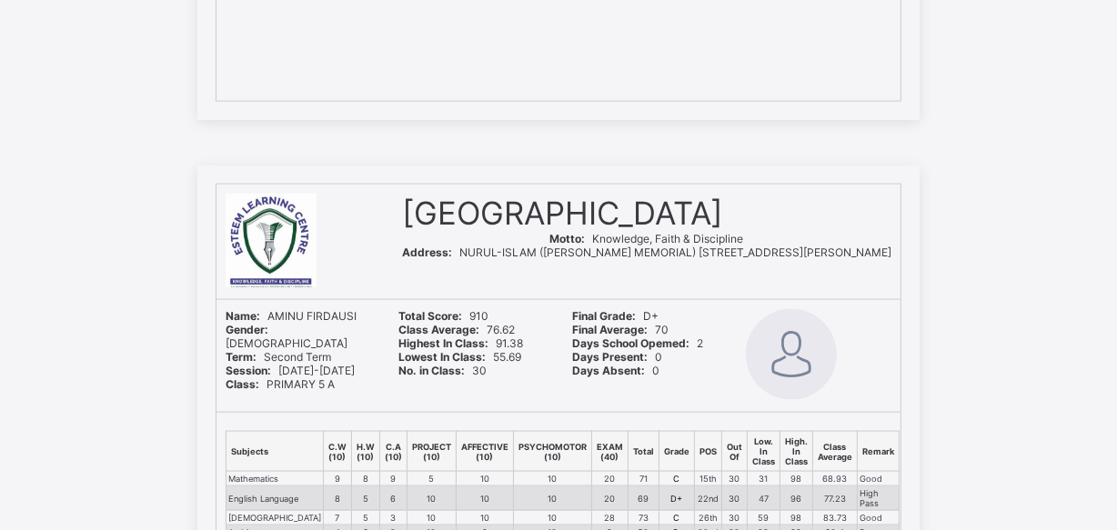
scroll to position [8979, 0]
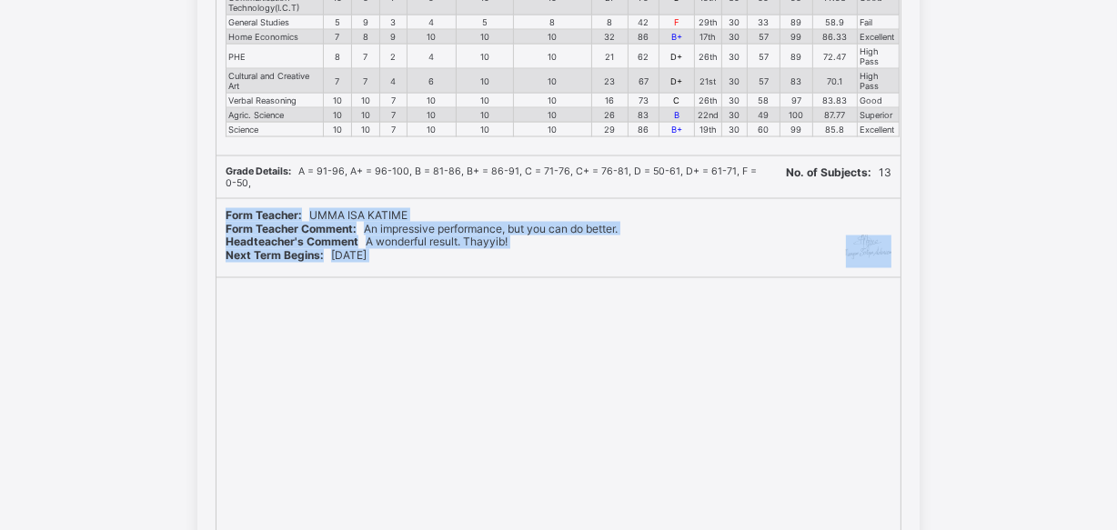
drag, startPoint x: 1053, startPoint y: 173, endPoint x: 1047, endPoint y: 236, distance: 64.0
click at [1047, 236] on div "ESTEEM LEARNING CENTRE Motto: Knowledge, Faith & Discipline Address: NURUL-ISLA…" at bounding box center [558, 87] width 1117 height 1010
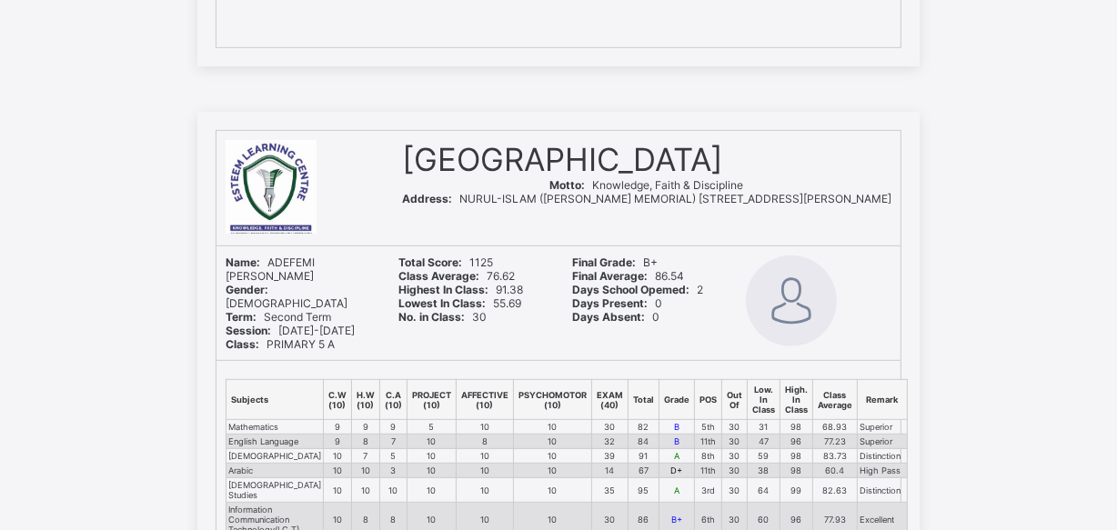
scroll to position [25384, 0]
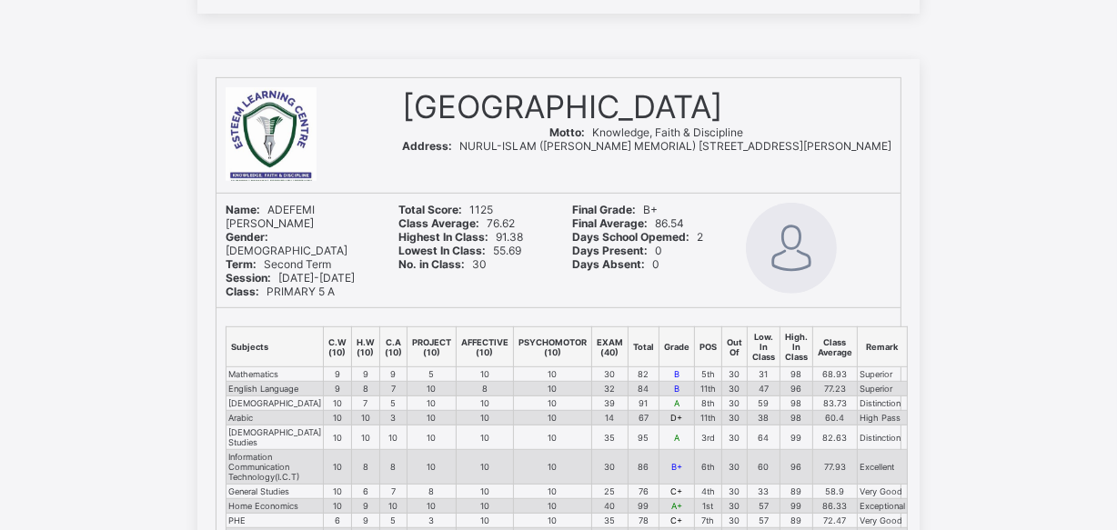
click at [889, 273] on div at bounding box center [819, 250] width 146 height 94
